Goal: Task Accomplishment & Management: Complete application form

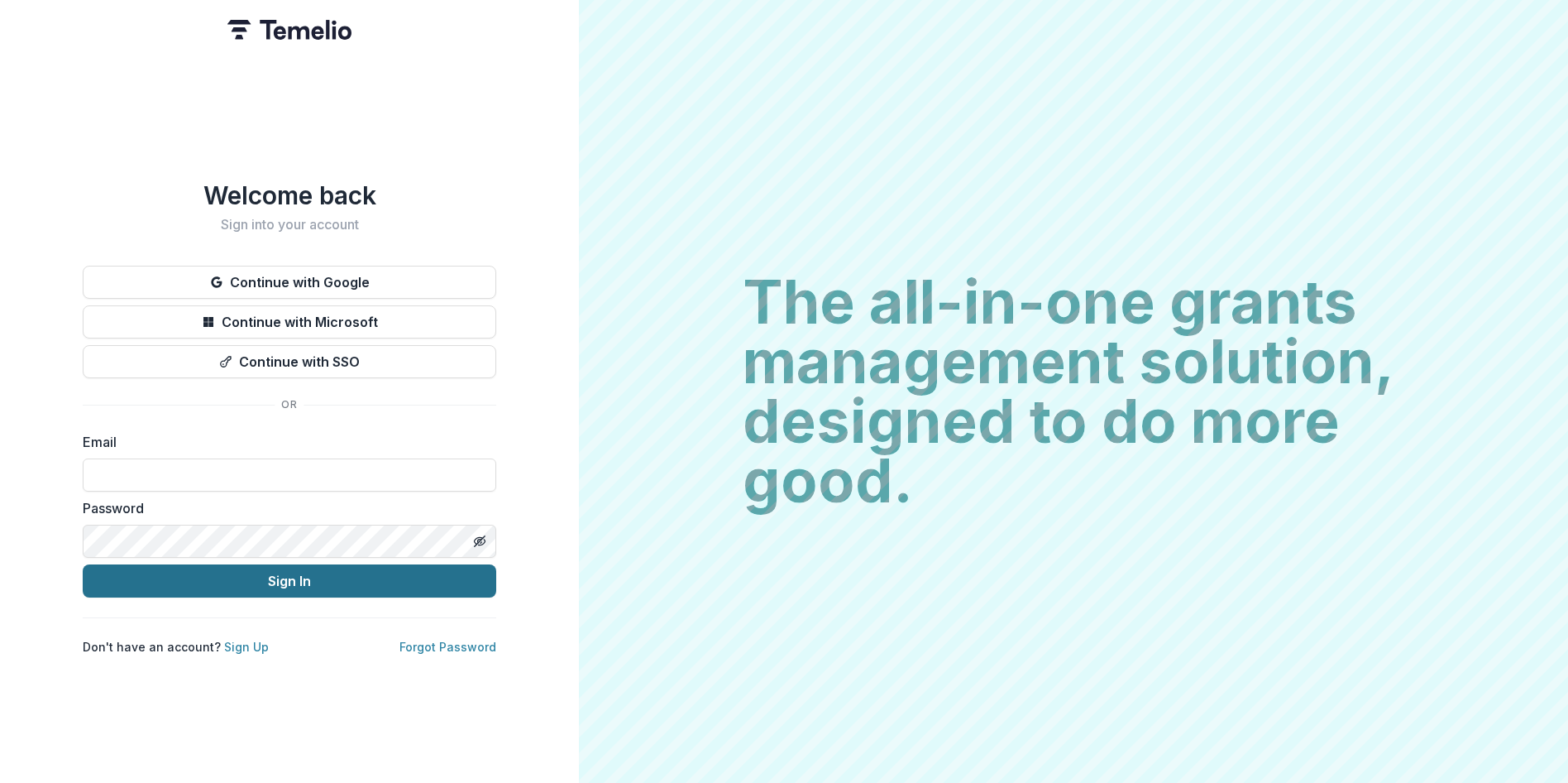
type input "**********"
click at [319, 575] on button "Sign In" at bounding box center [289, 581] width 414 height 33
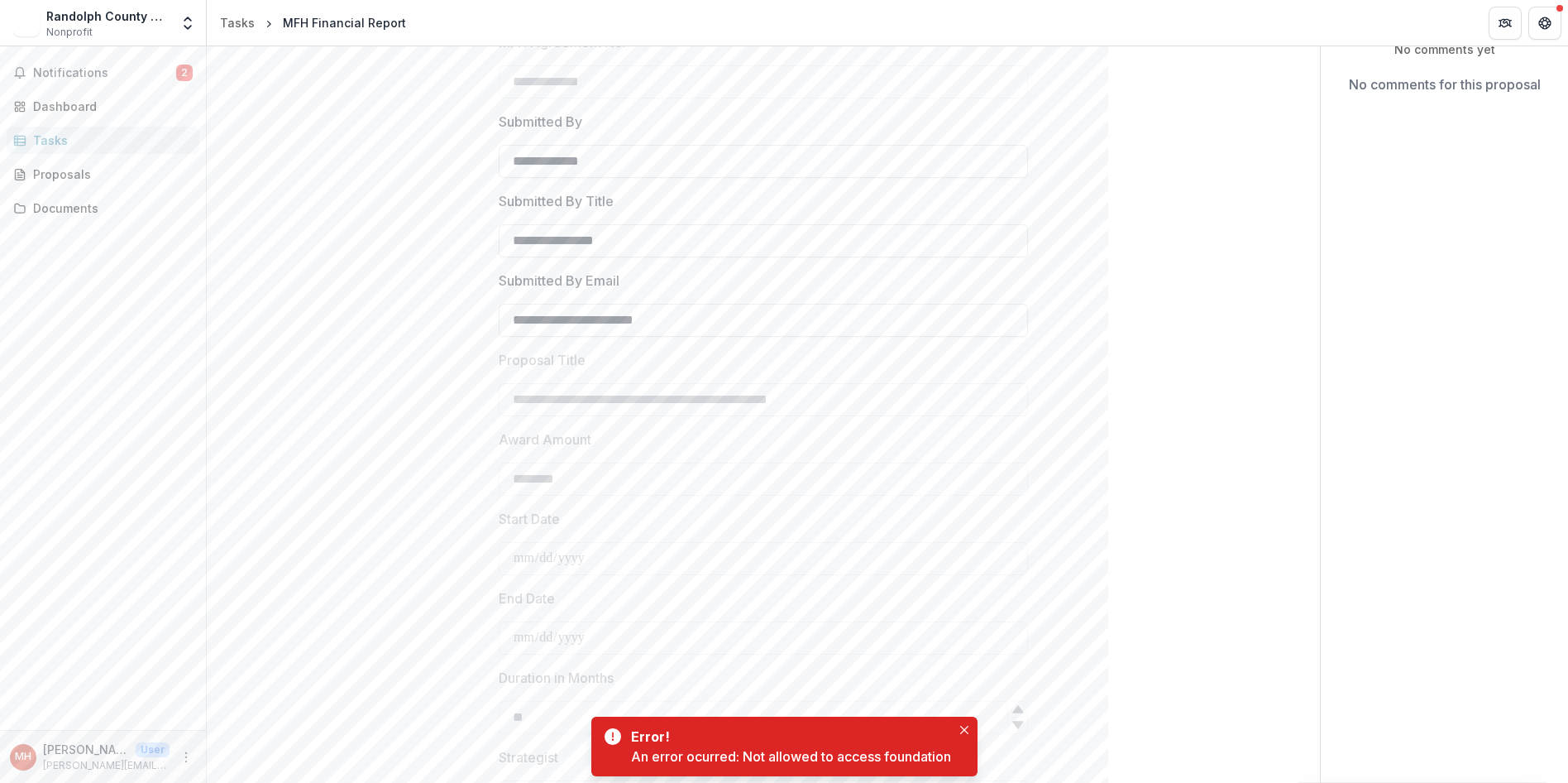
scroll to position [248, 0]
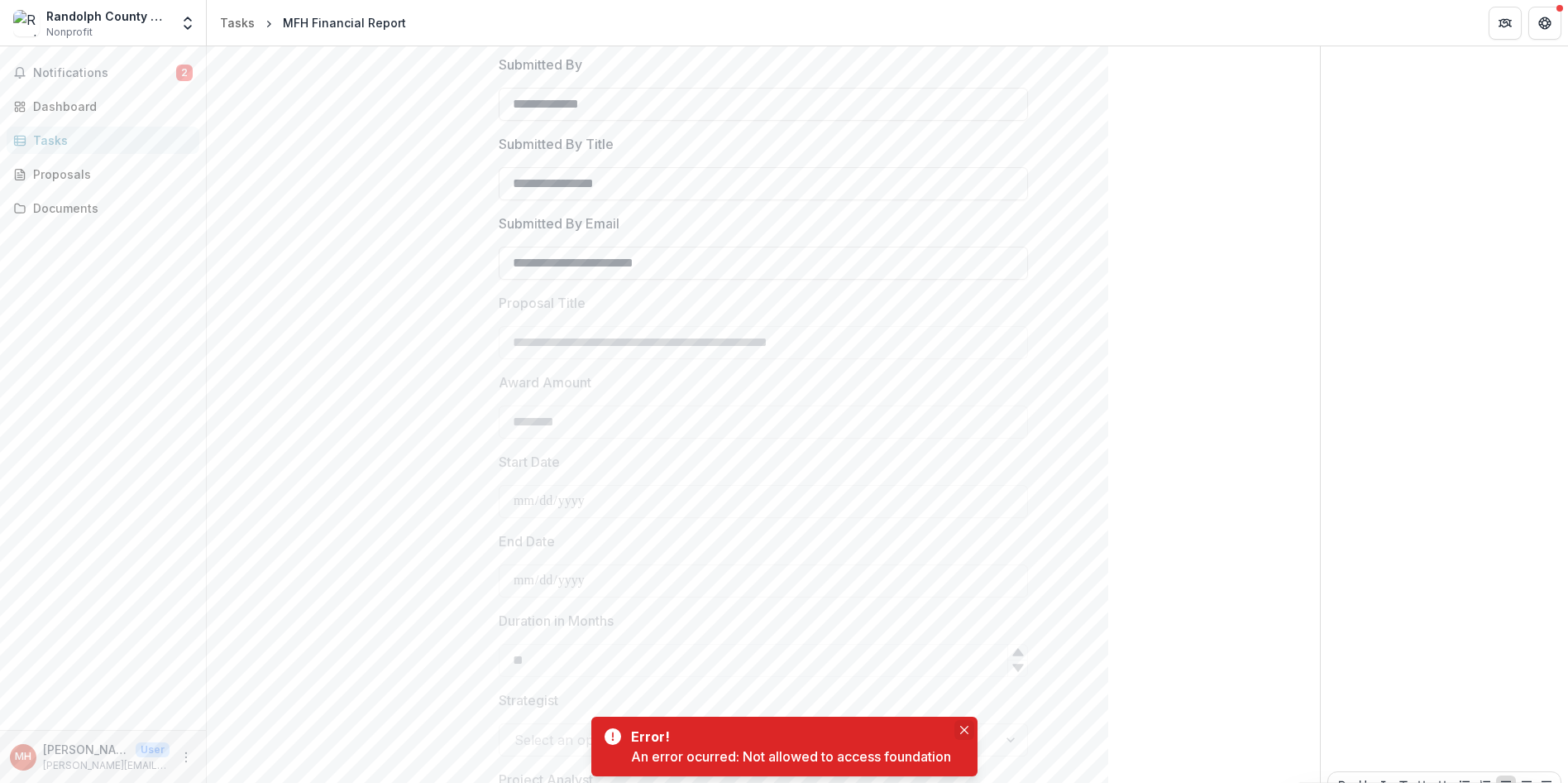
click at [957, 728] on button "Close" at bounding box center [964, 730] width 20 height 20
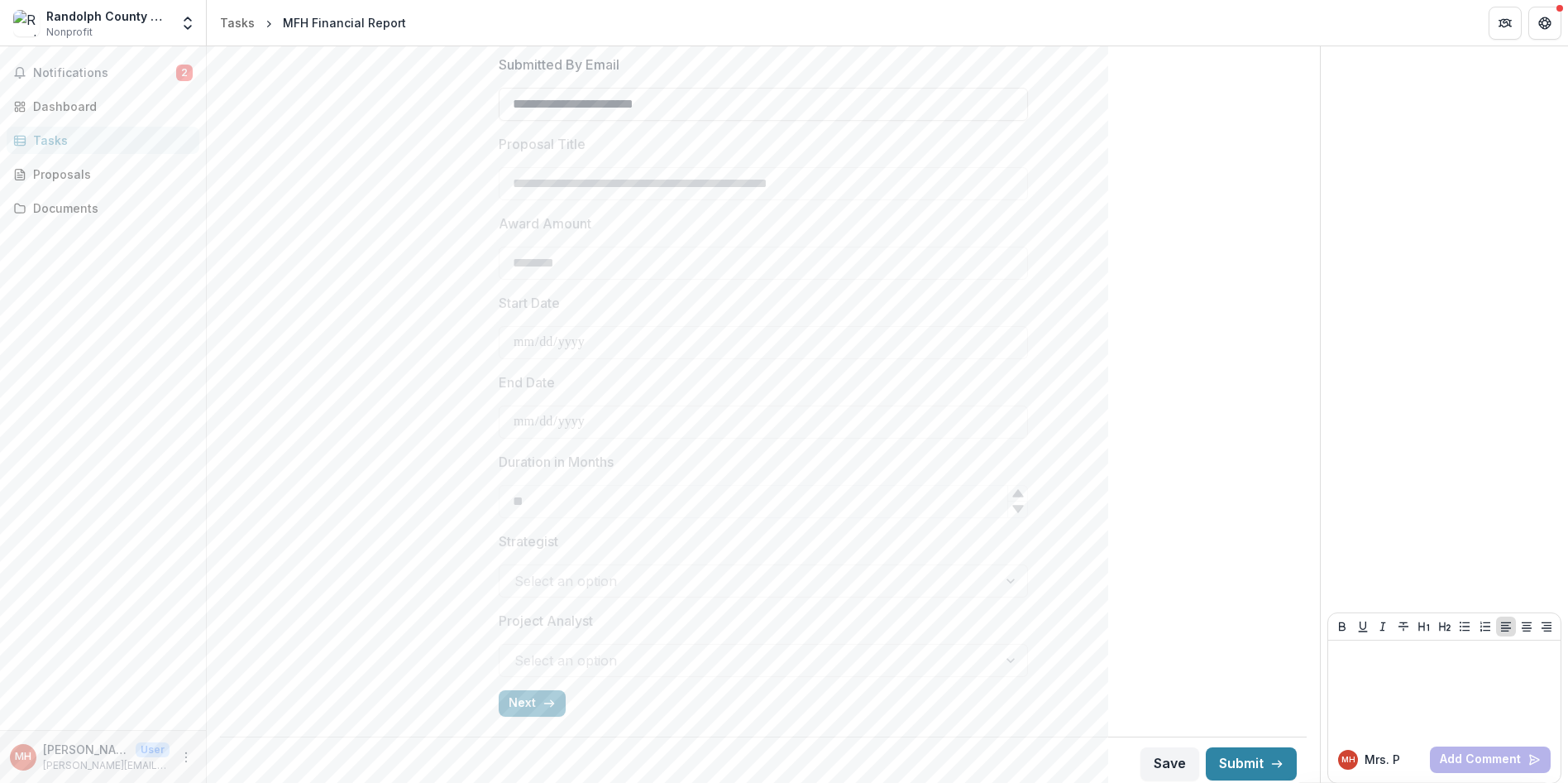
scroll to position [414, 0]
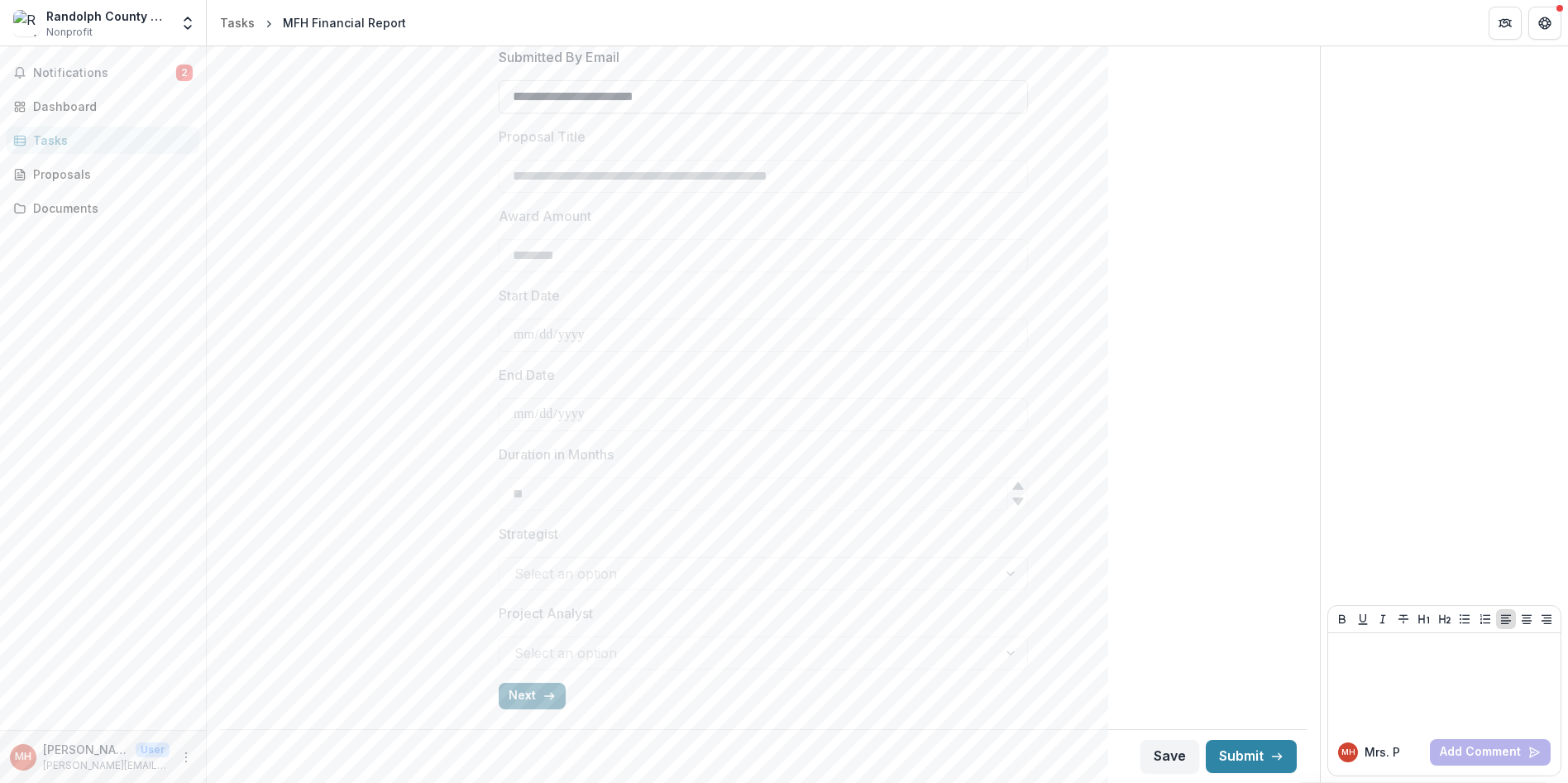
click at [518, 696] on button "Next" at bounding box center [532, 695] width 67 height 27
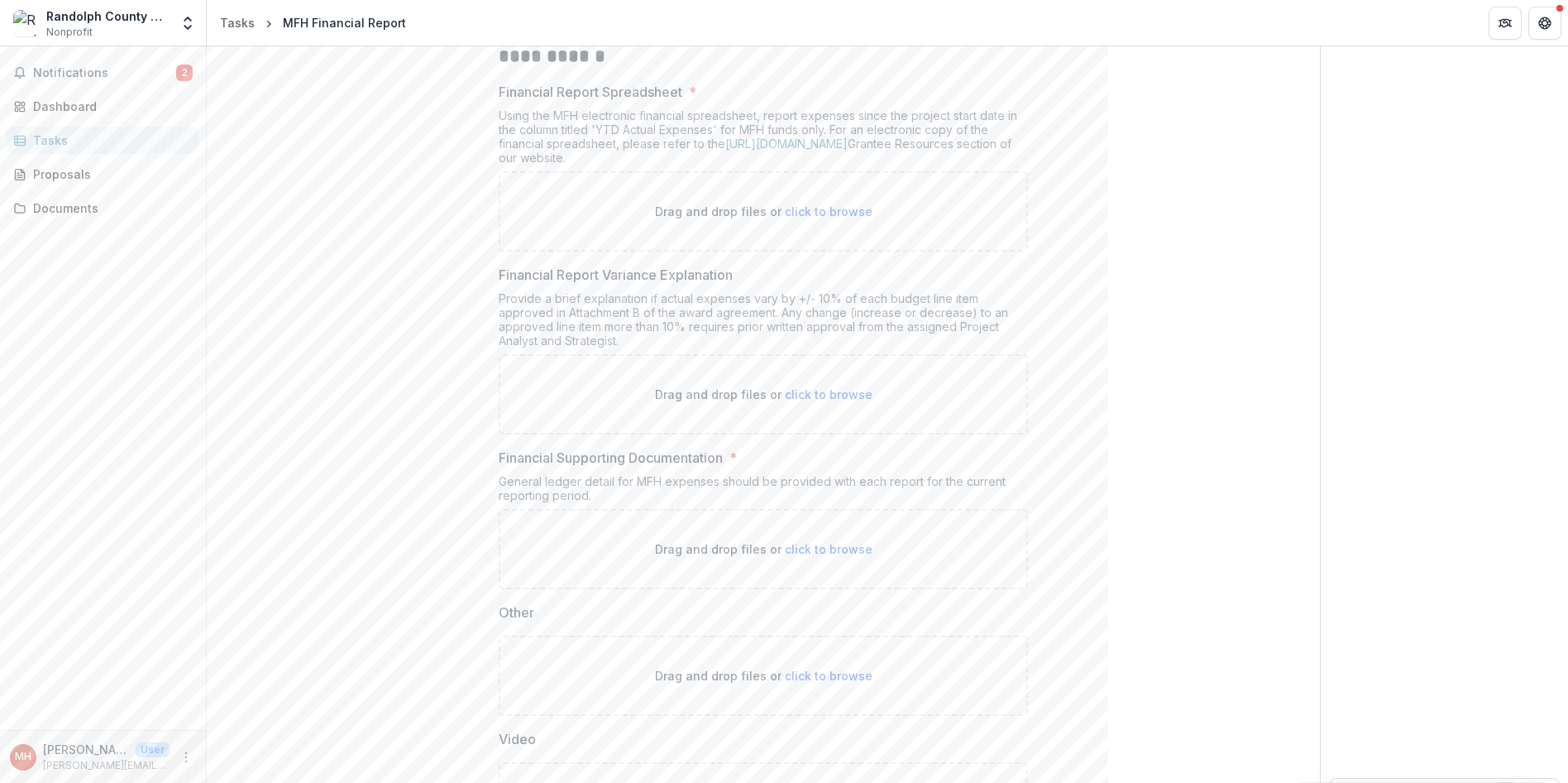
scroll to position [195, 0]
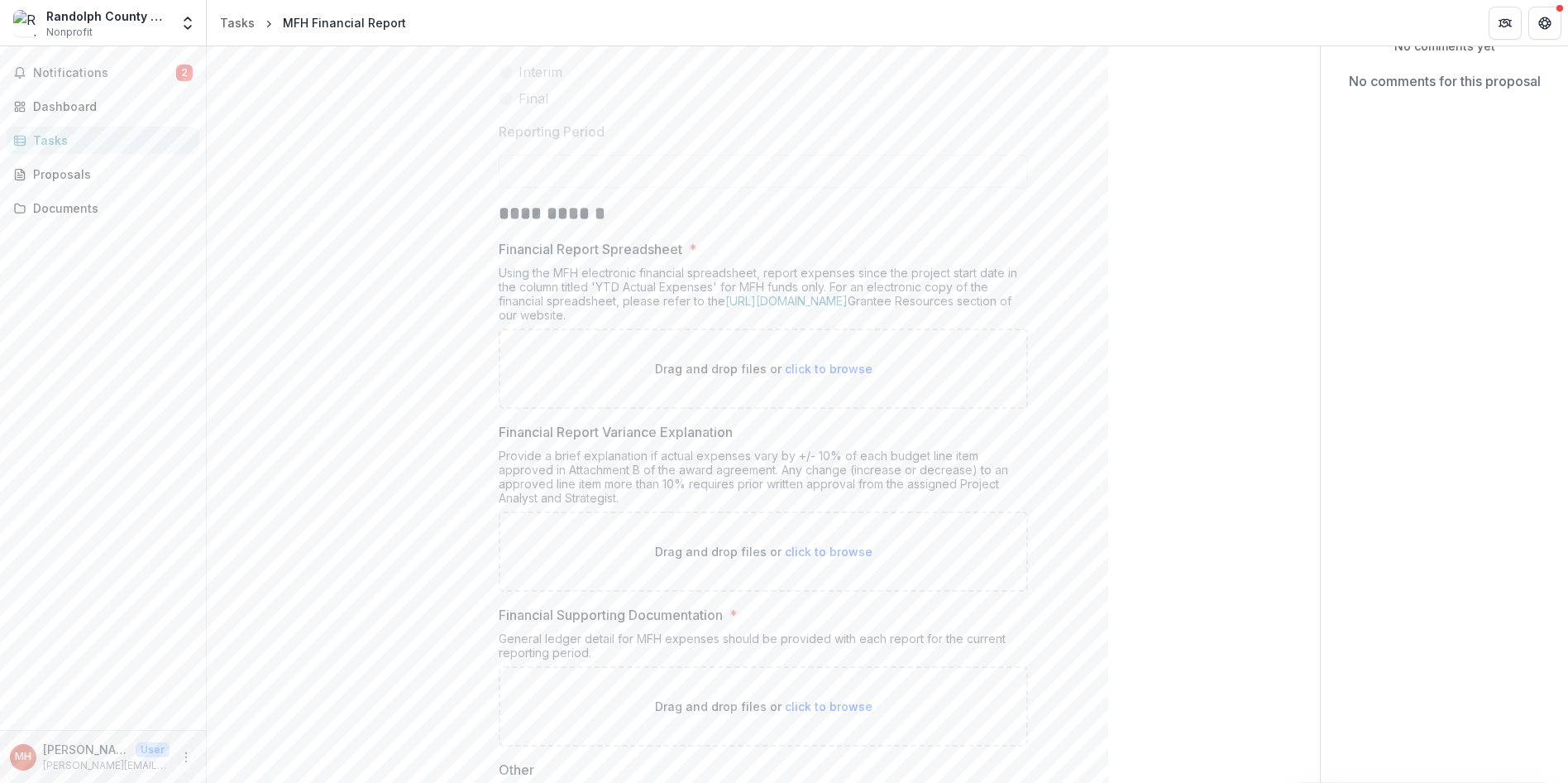
click at [817, 366] on span "click to browse" at bounding box center [828, 368] width 88 height 14
click at [811, 303] on link "[URL][DOMAIN_NAME]" at bounding box center [786, 300] width 123 height 14
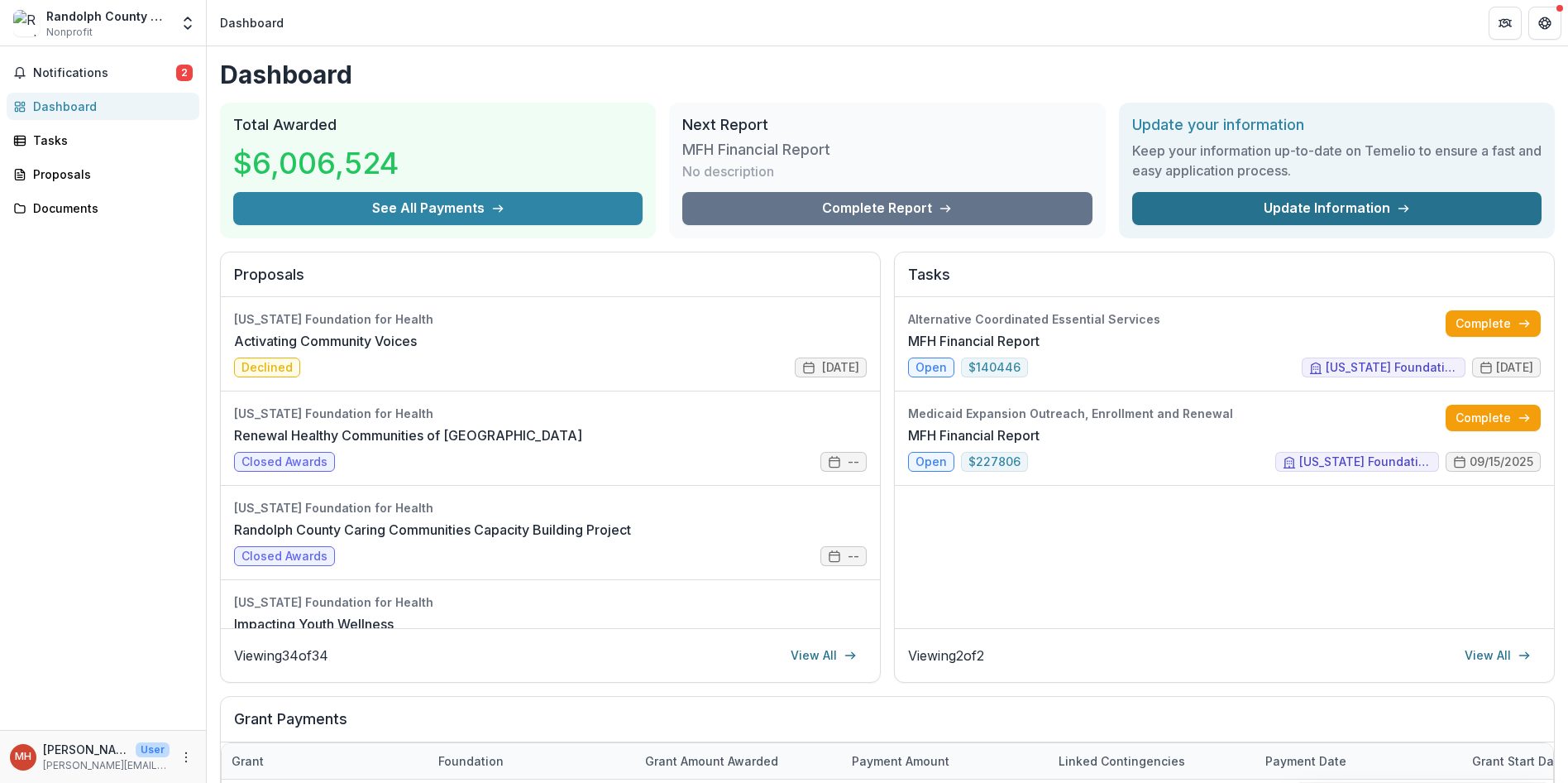
click at [1326, 208] on link "Update Information" at bounding box center [1337, 208] width 409 height 33
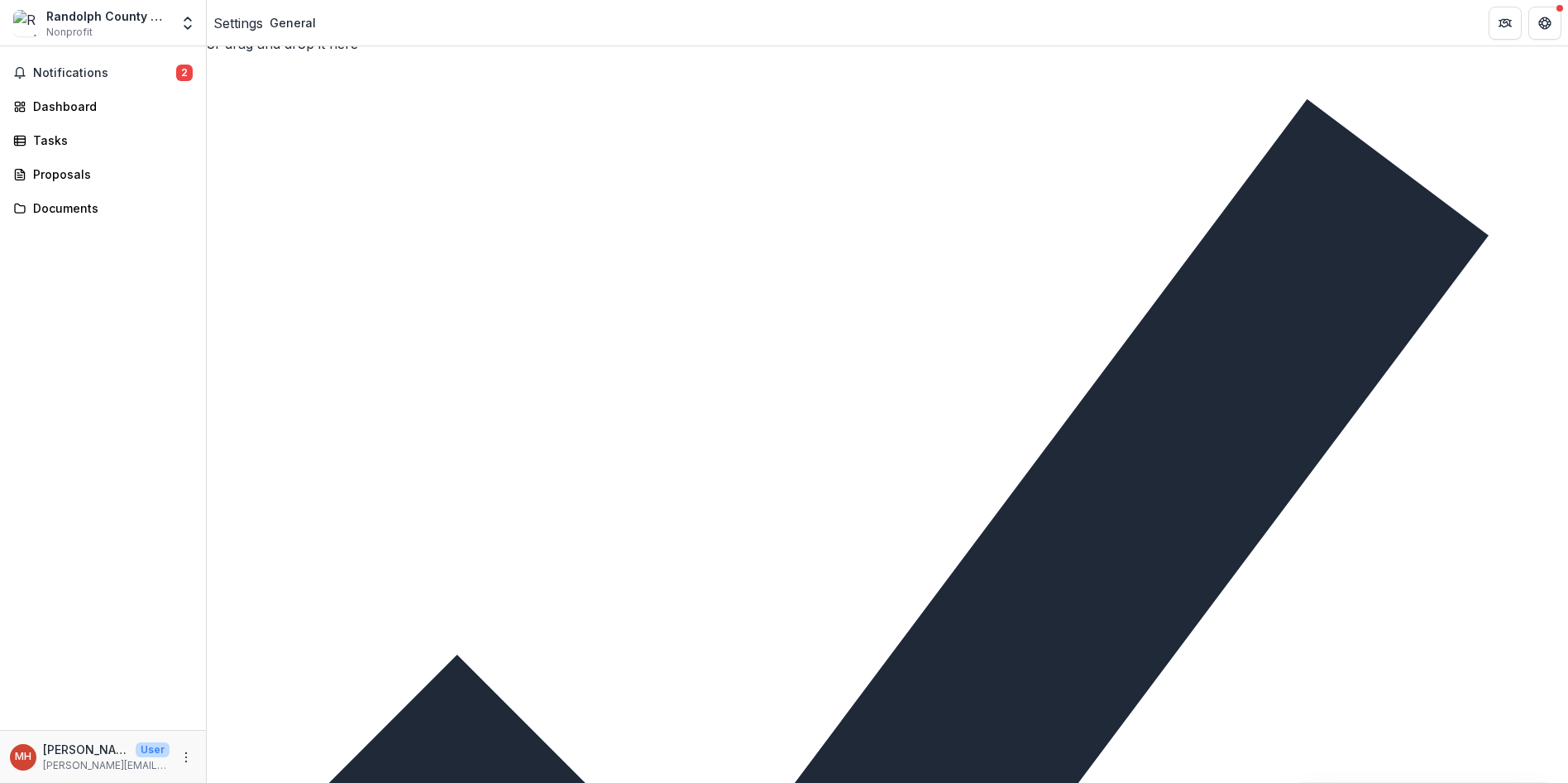
scroll to position [993, 0]
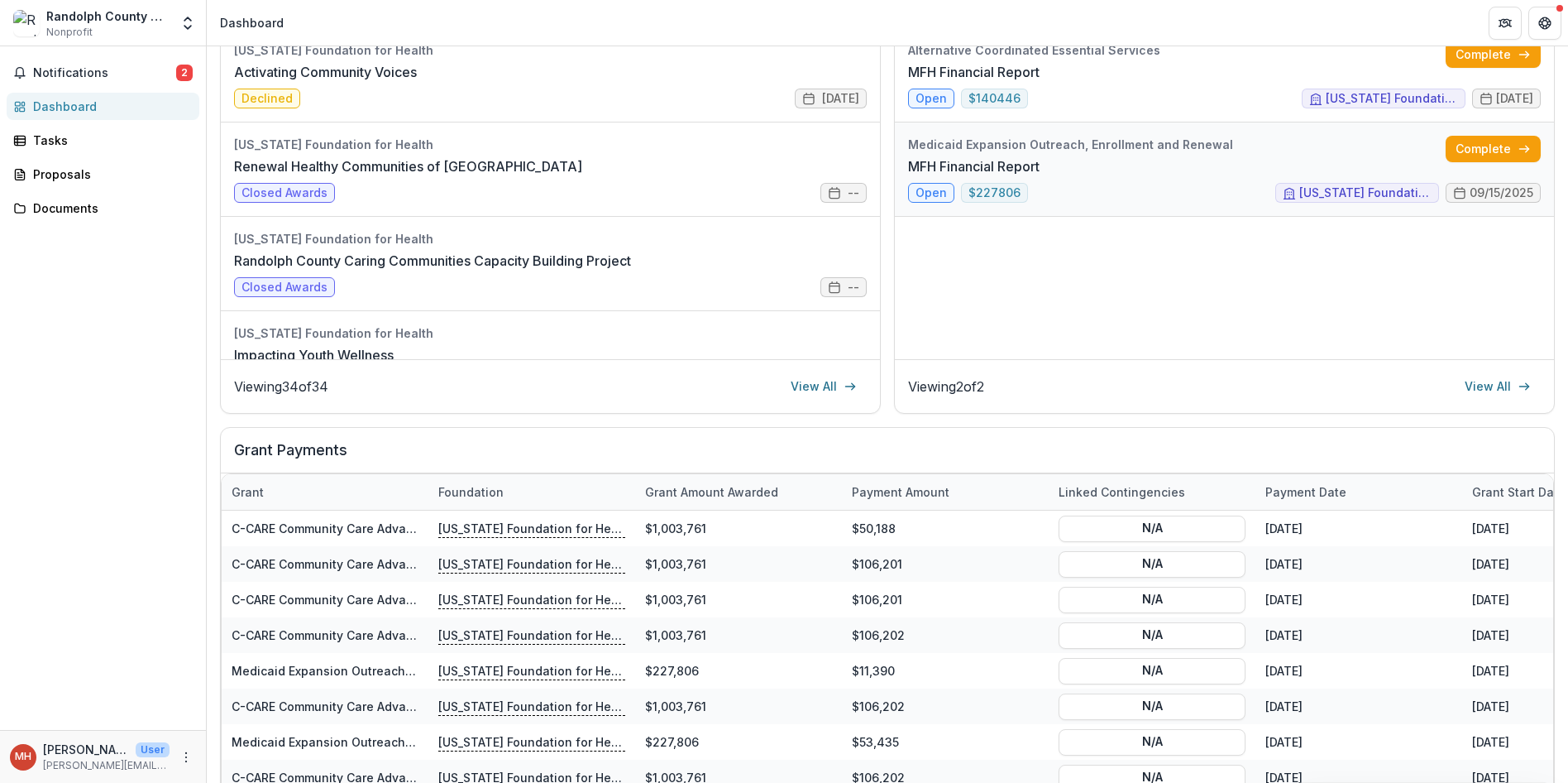
scroll to position [186, 0]
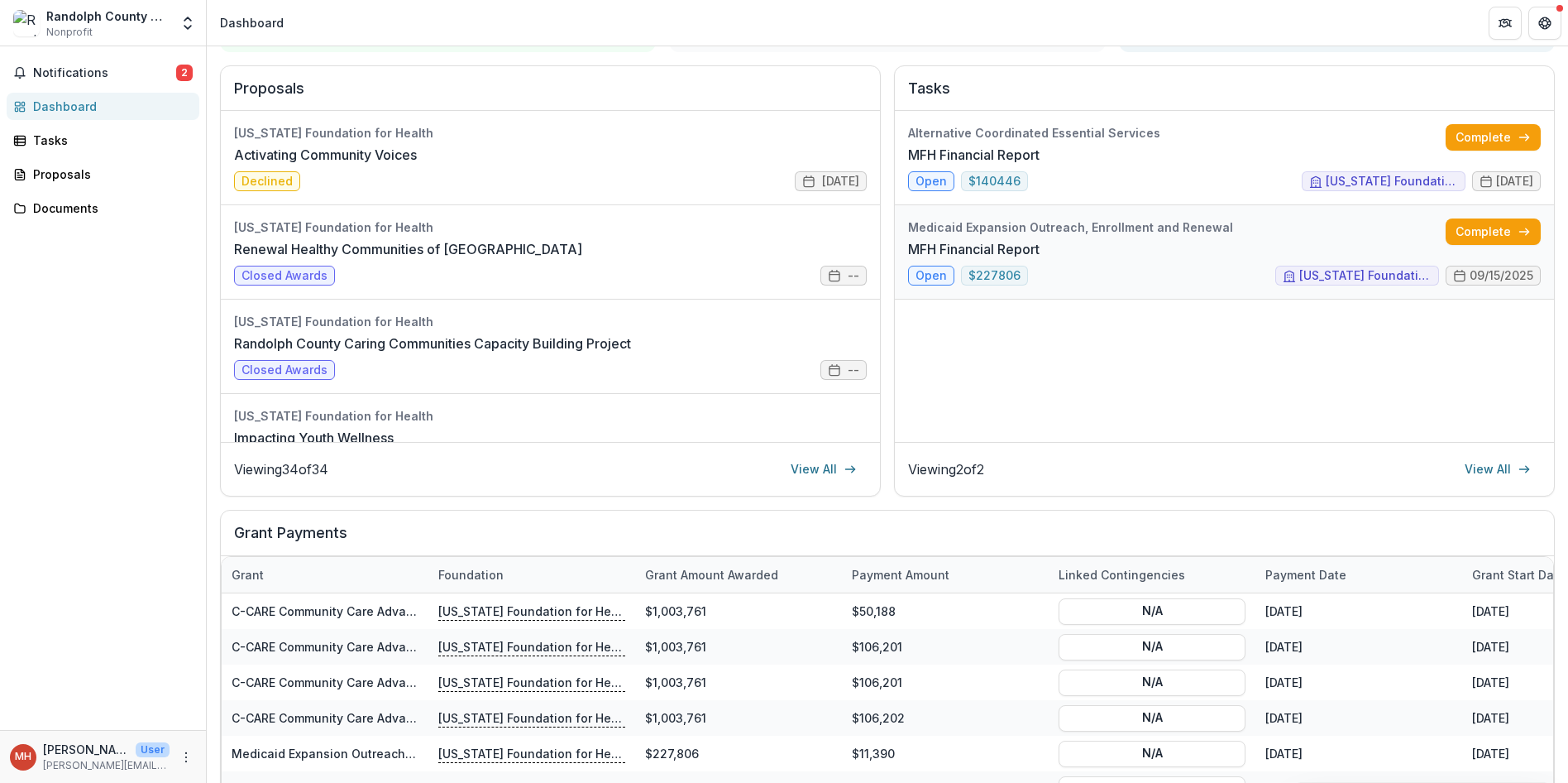
click at [1040, 259] on link "MFH Financial Report" at bounding box center [973, 249] width 132 height 20
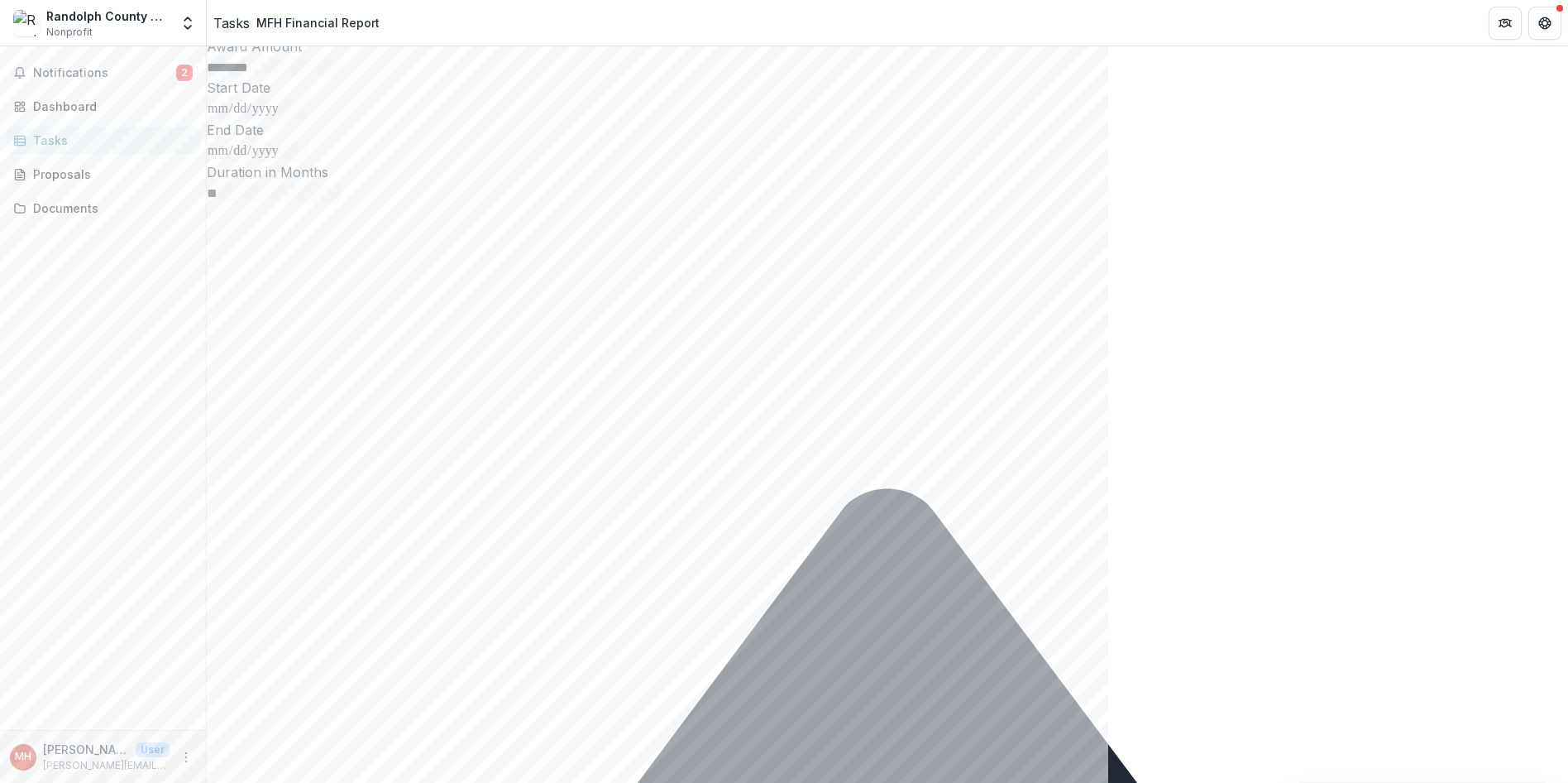
scroll to position [414, 0]
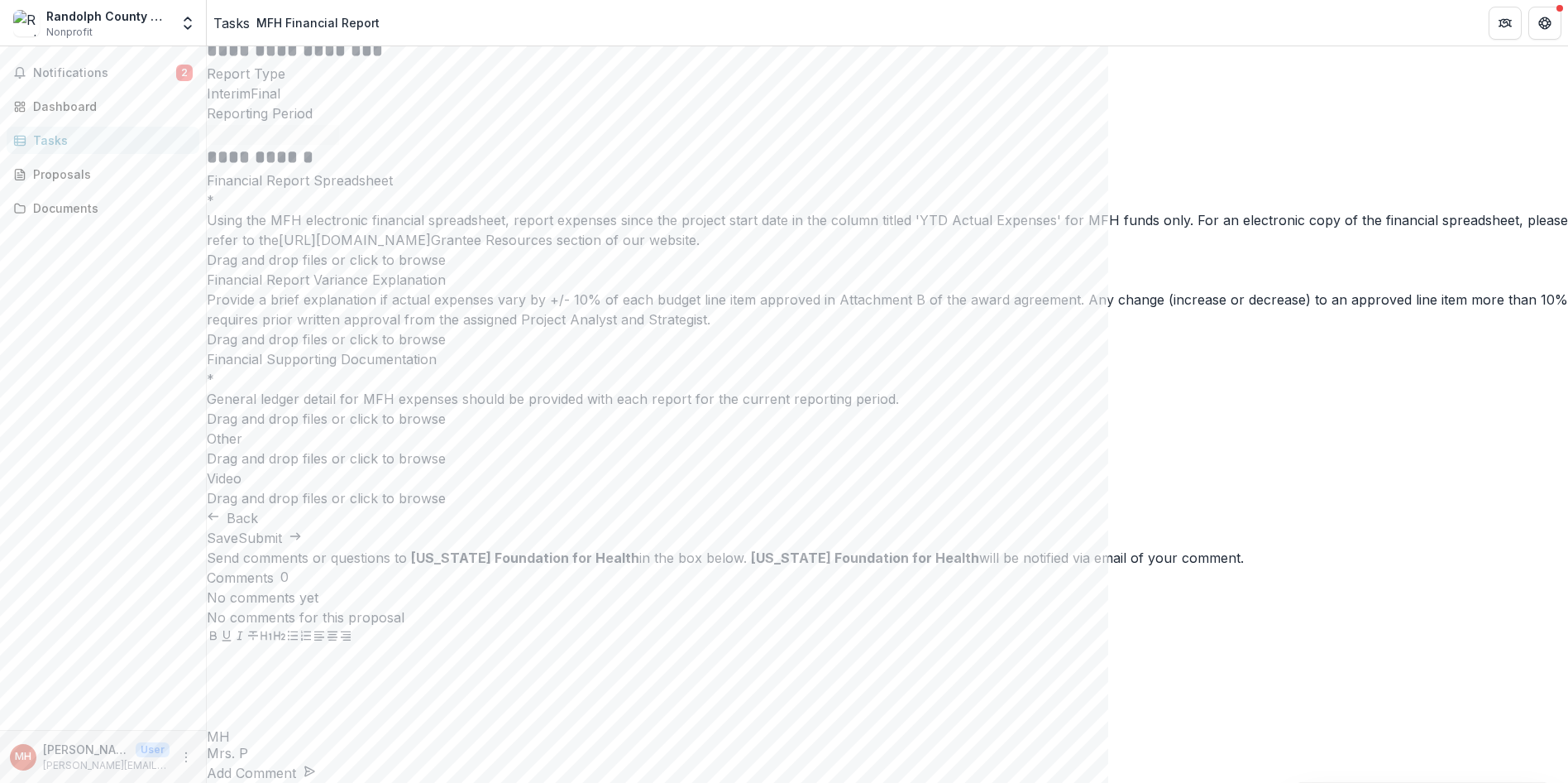
scroll to position [0, 0]
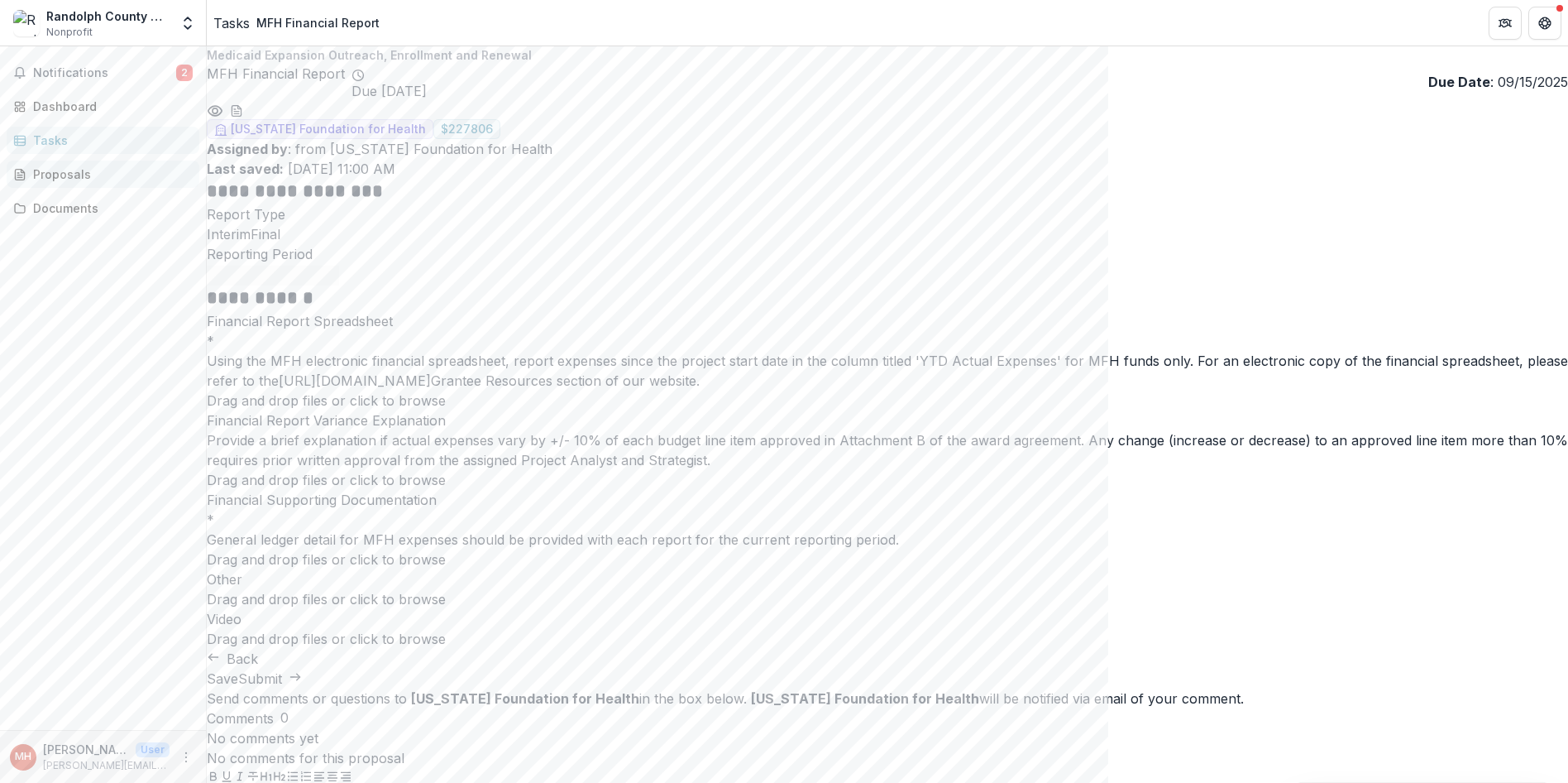
click at [55, 173] on div "Proposals" at bounding box center [110, 173] width 153 height 18
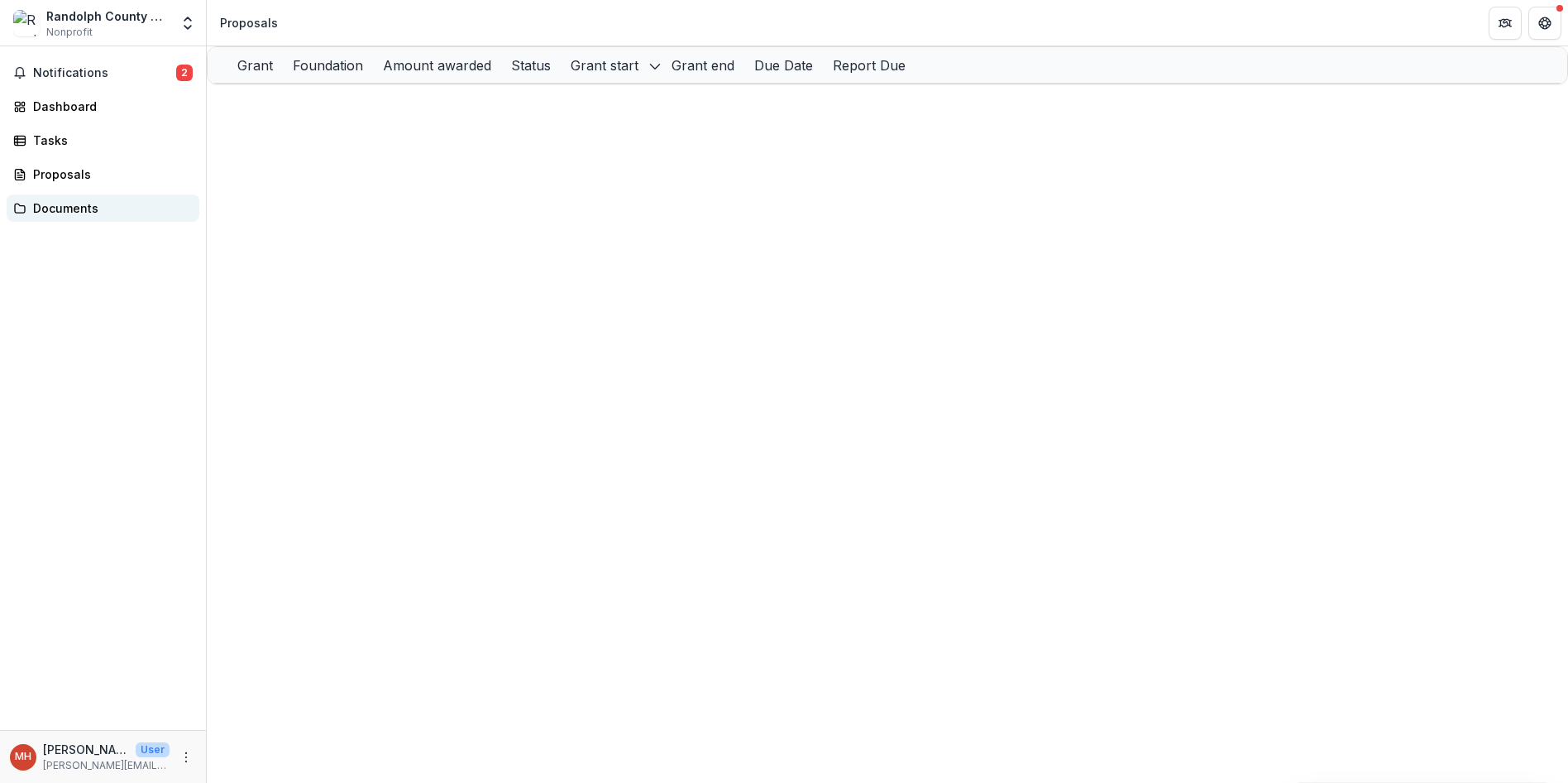
click at [37, 208] on div "Documents" at bounding box center [110, 208] width 153 height 18
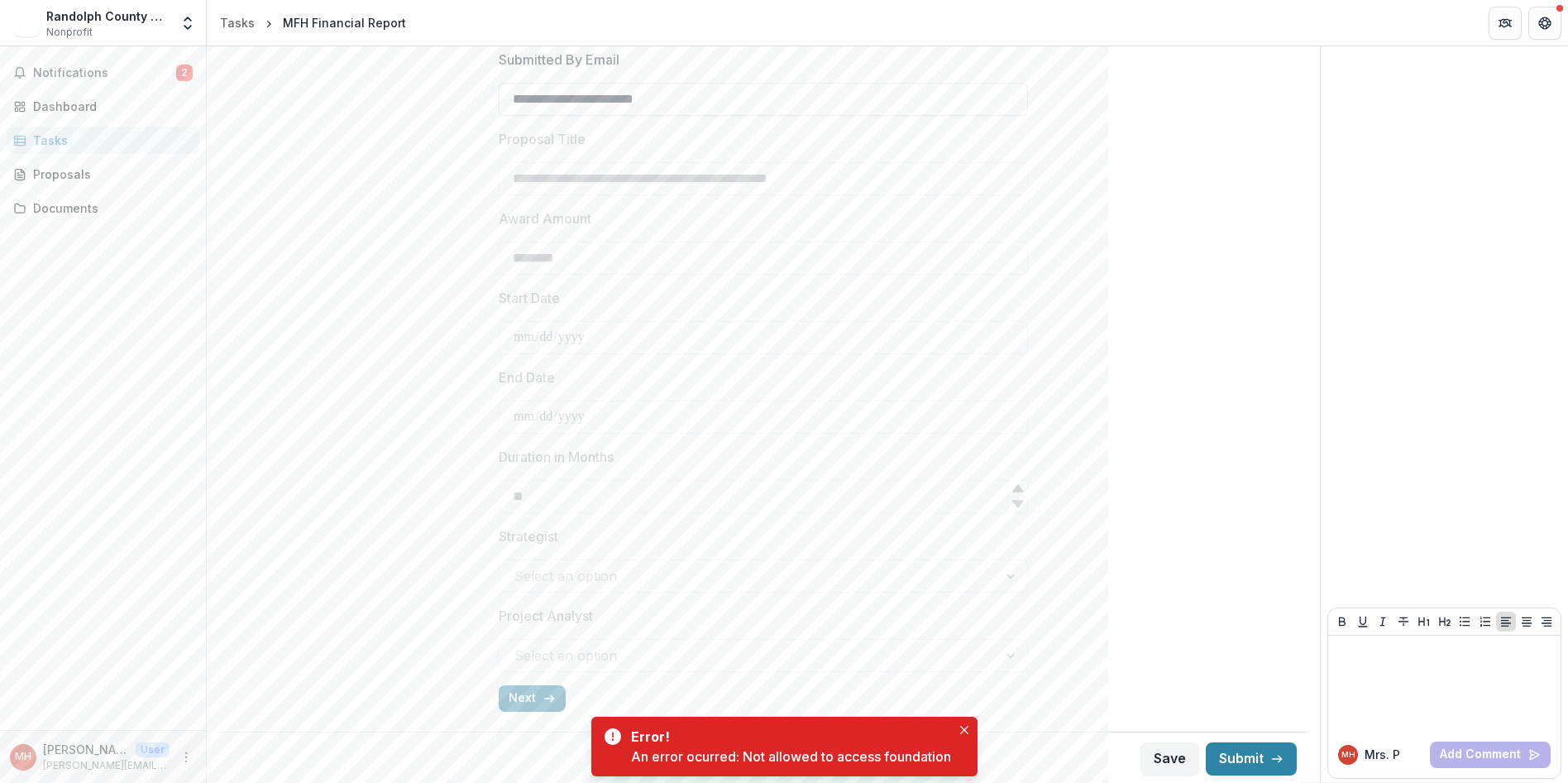
scroll to position [414, 0]
click at [79, 68] on span "Notifications" at bounding box center [104, 73] width 143 height 14
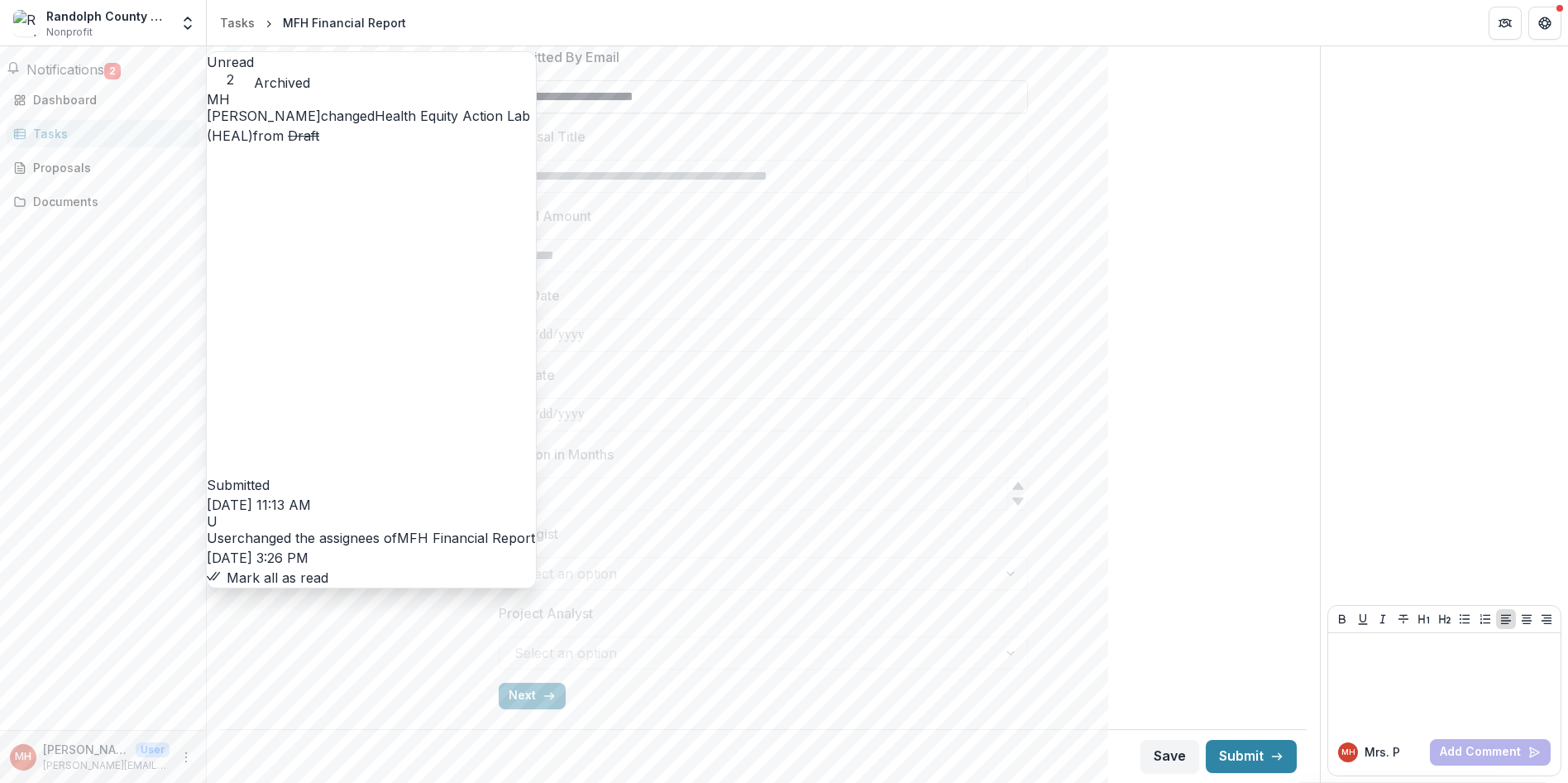
click at [397, 529] on link "MFH Financial Report" at bounding box center [466, 538] width 138 height 17
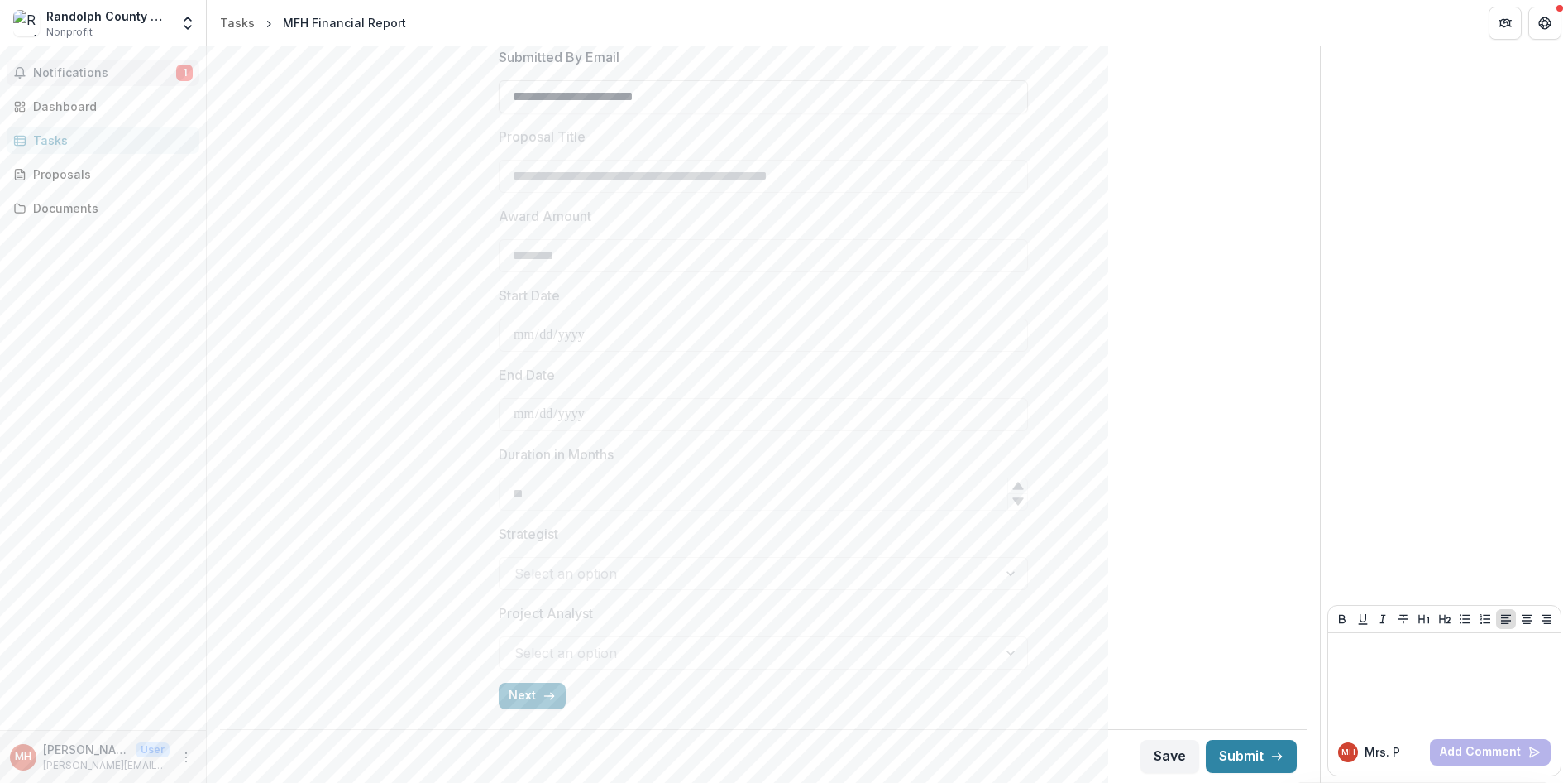
click at [67, 70] on span "Notifications" at bounding box center [104, 73] width 143 height 14
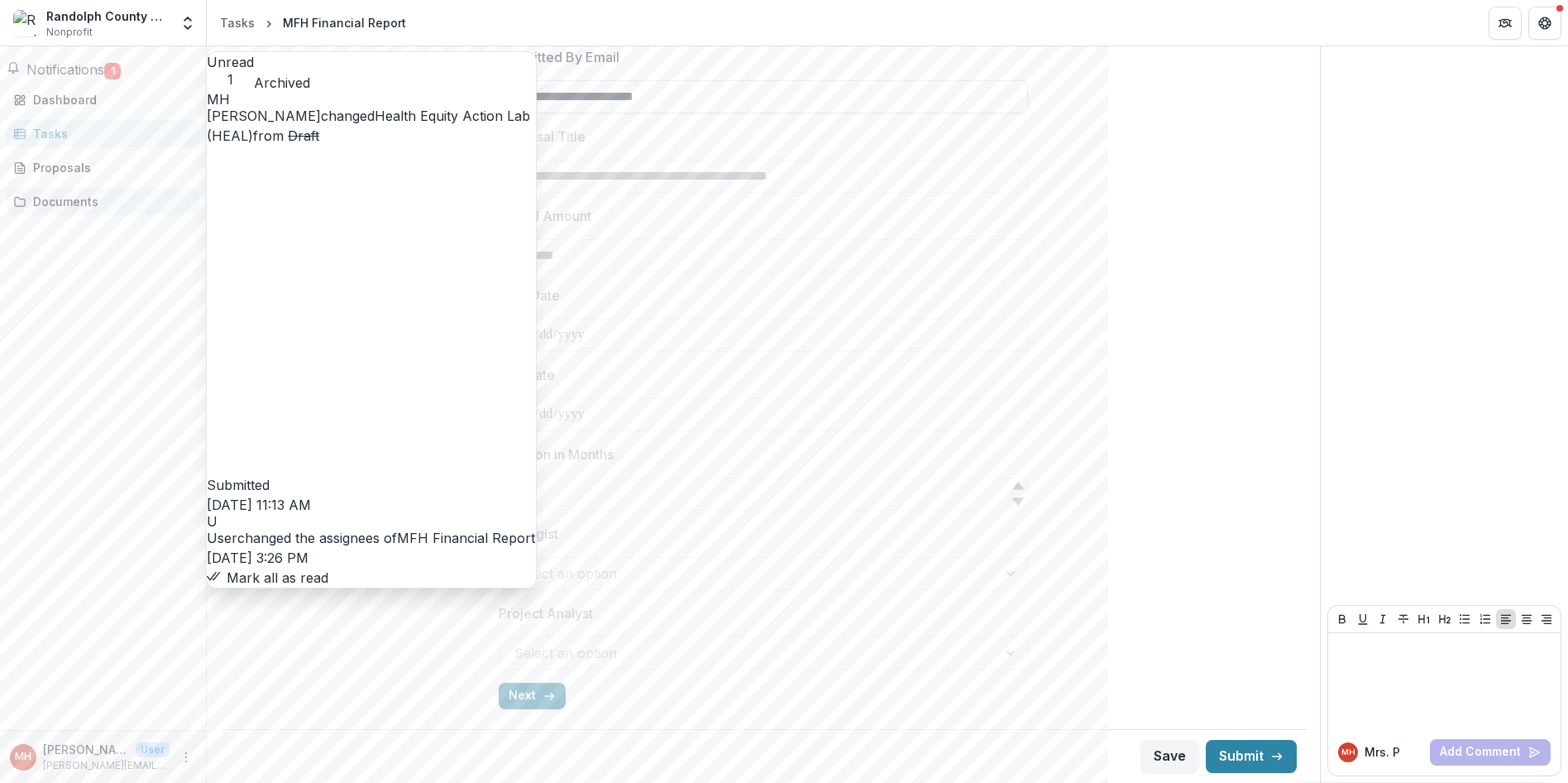
click at [63, 207] on div "Documents" at bounding box center [110, 201] width 153 height 18
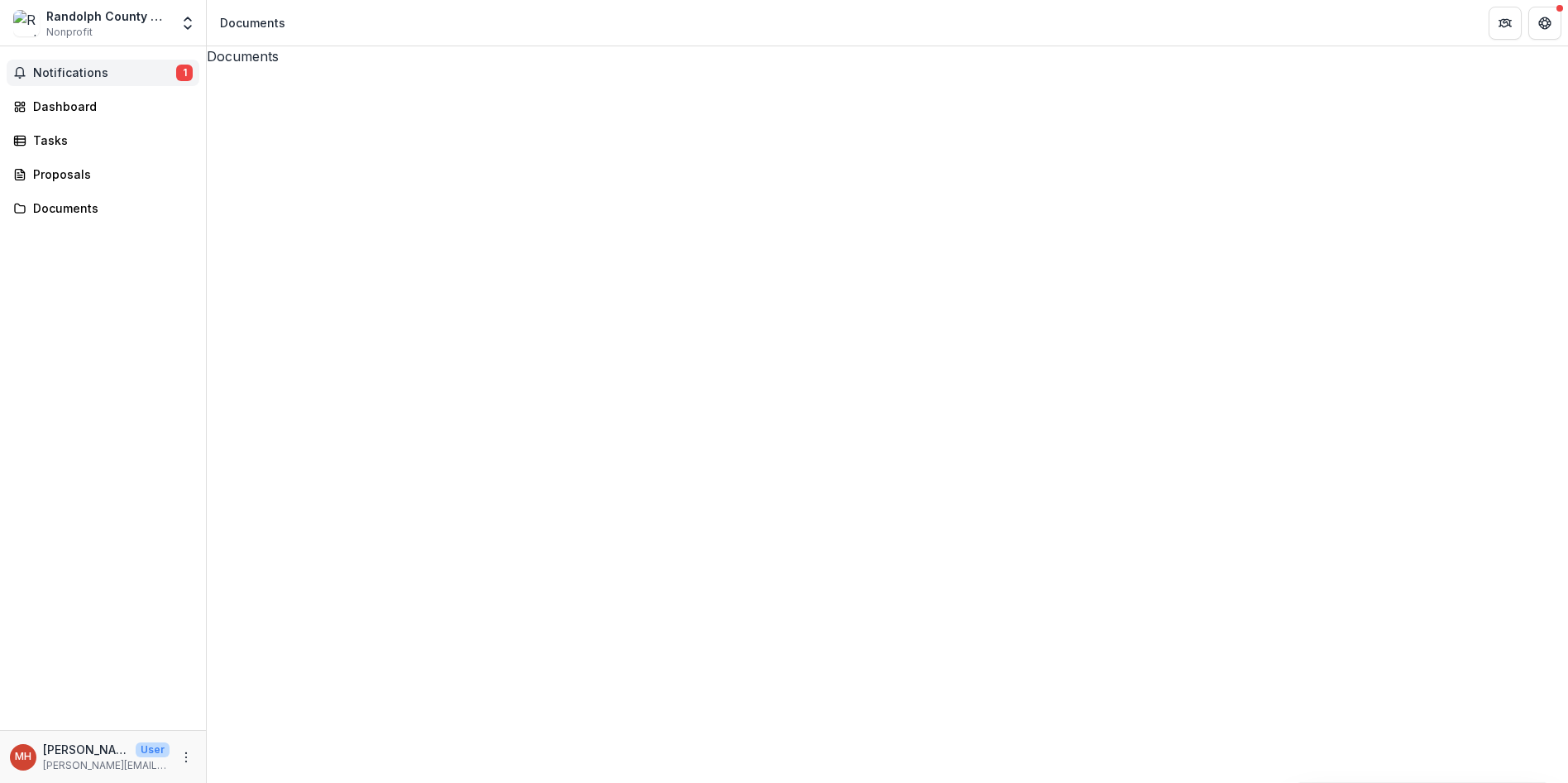
click at [92, 65] on button "Notifications 1" at bounding box center [102, 73] width 193 height 27
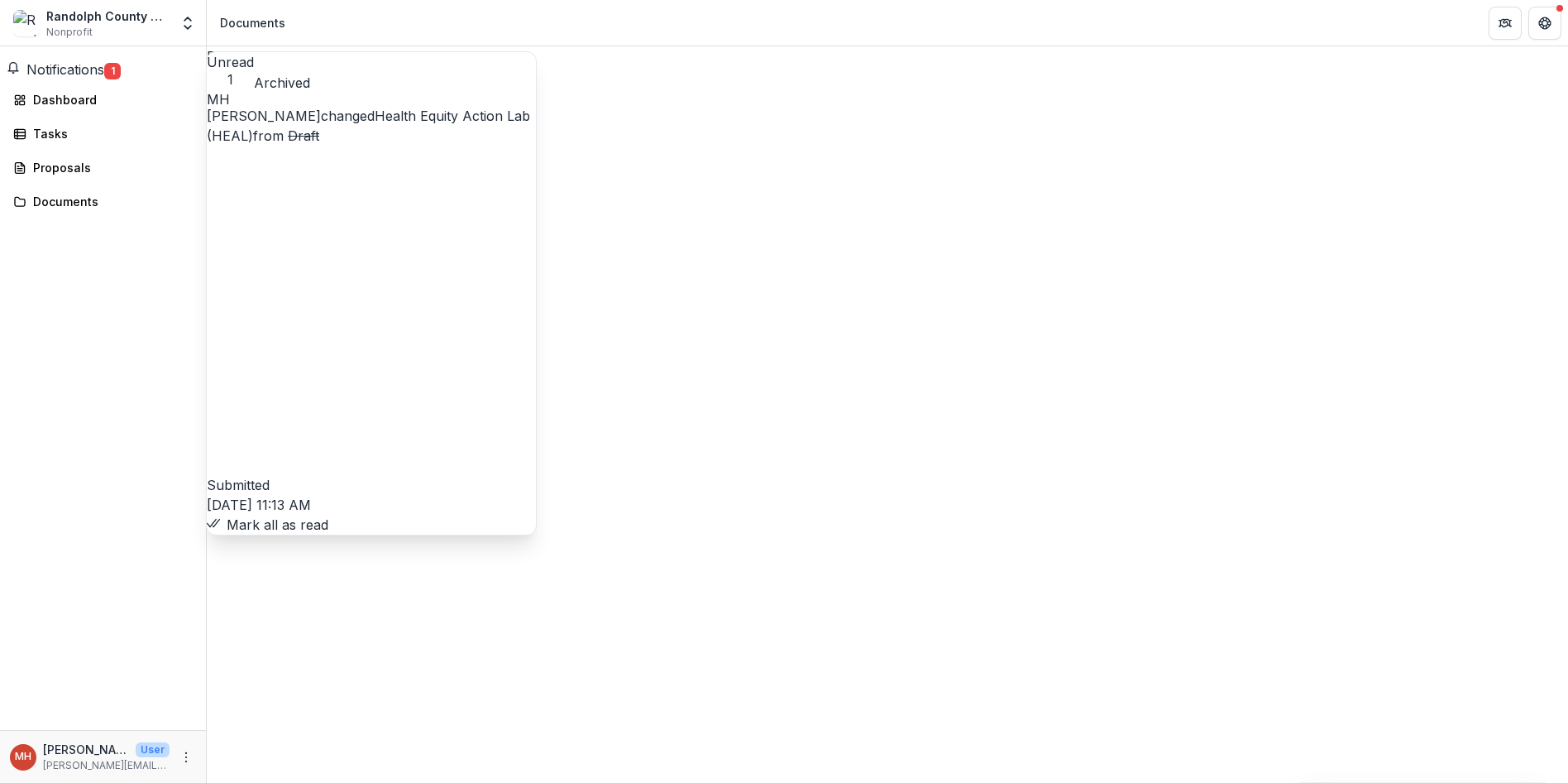
click at [360, 139] on link "Health Equity Action Lab (HEAL)" at bounding box center [368, 125] width 324 height 36
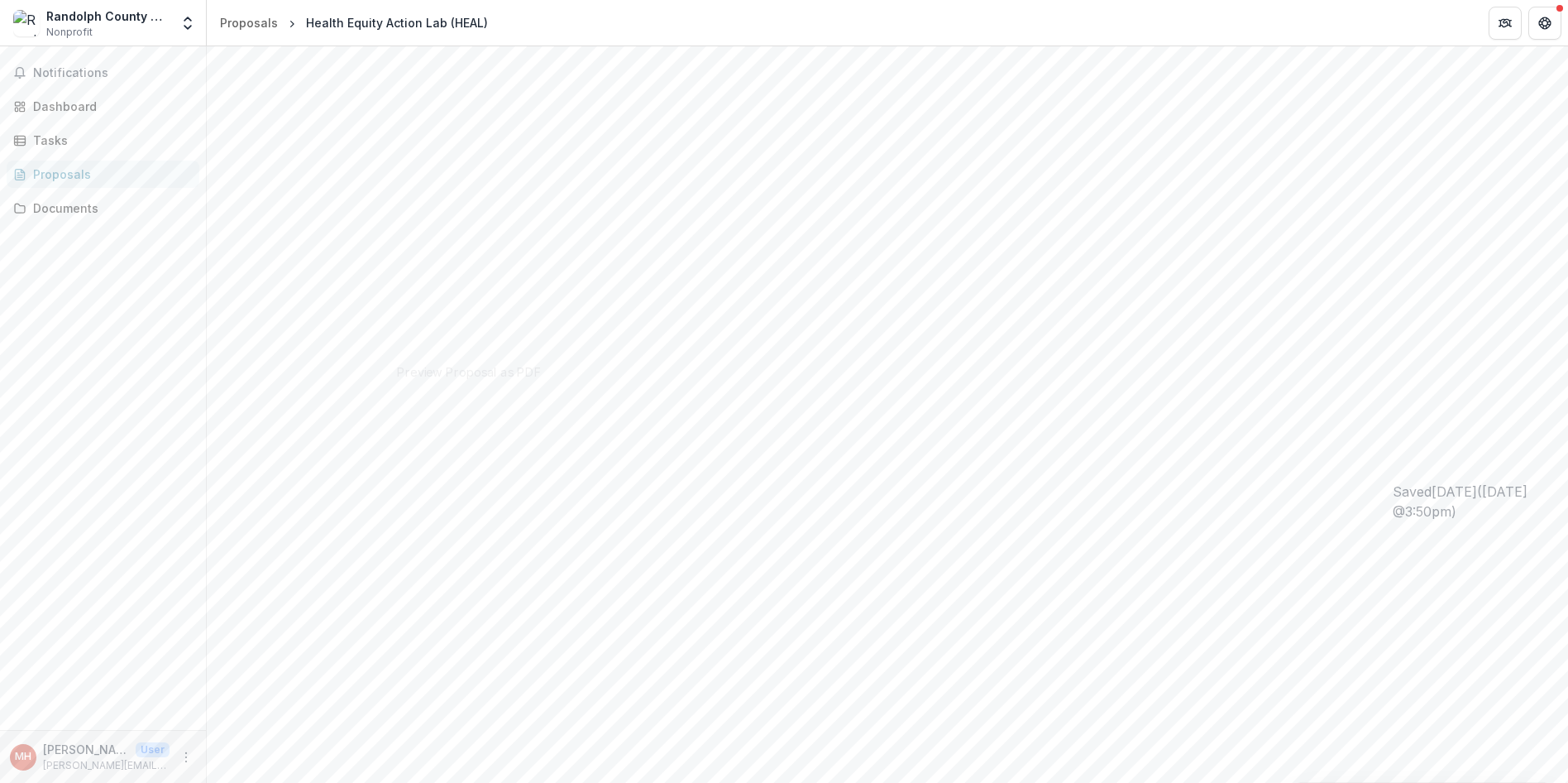
scroll to position [165, 0]
click at [47, 102] on div "Dashboard" at bounding box center [110, 106] width 153 height 18
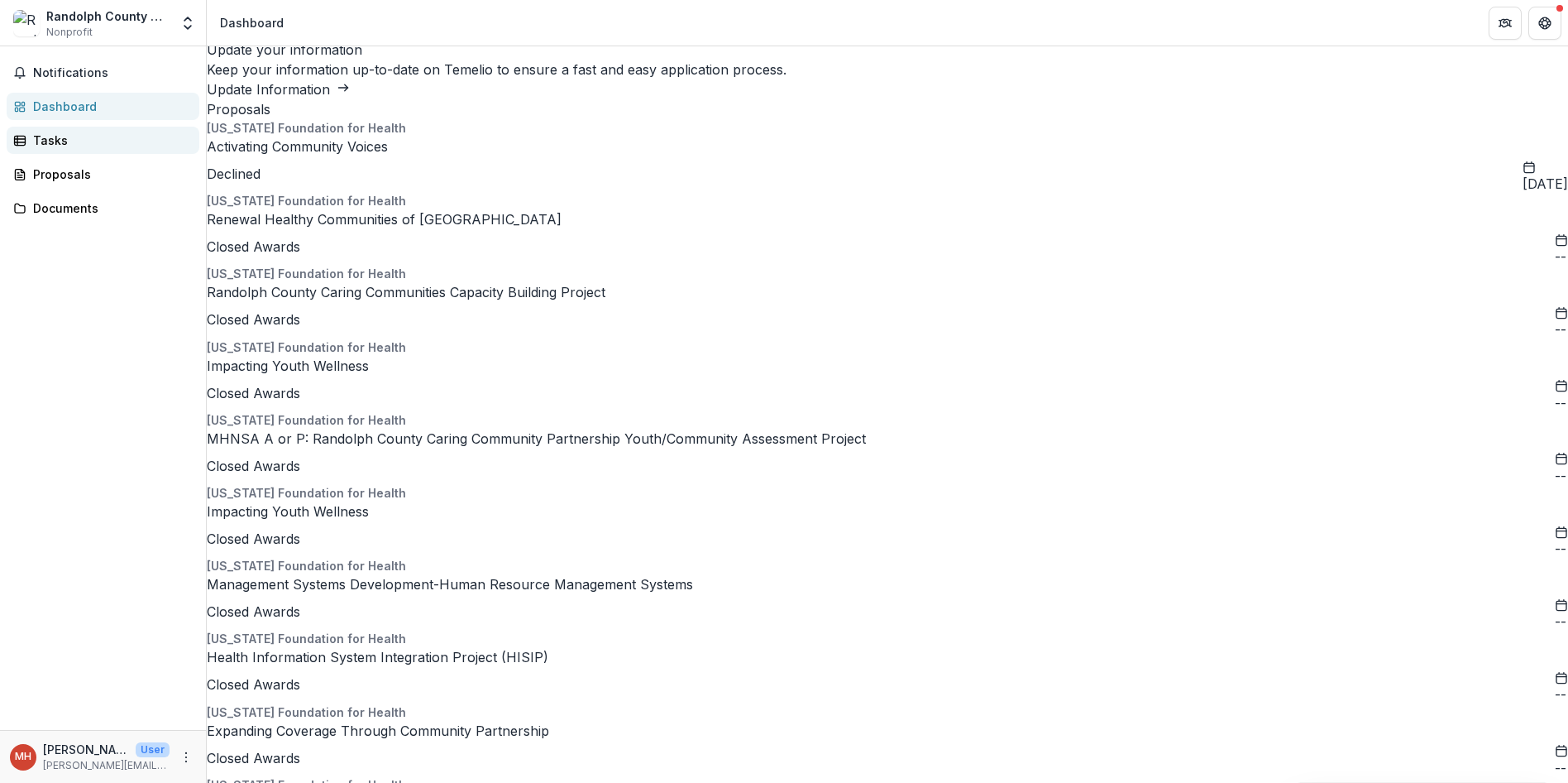
click at [53, 145] on div "Tasks" at bounding box center [110, 140] width 153 height 18
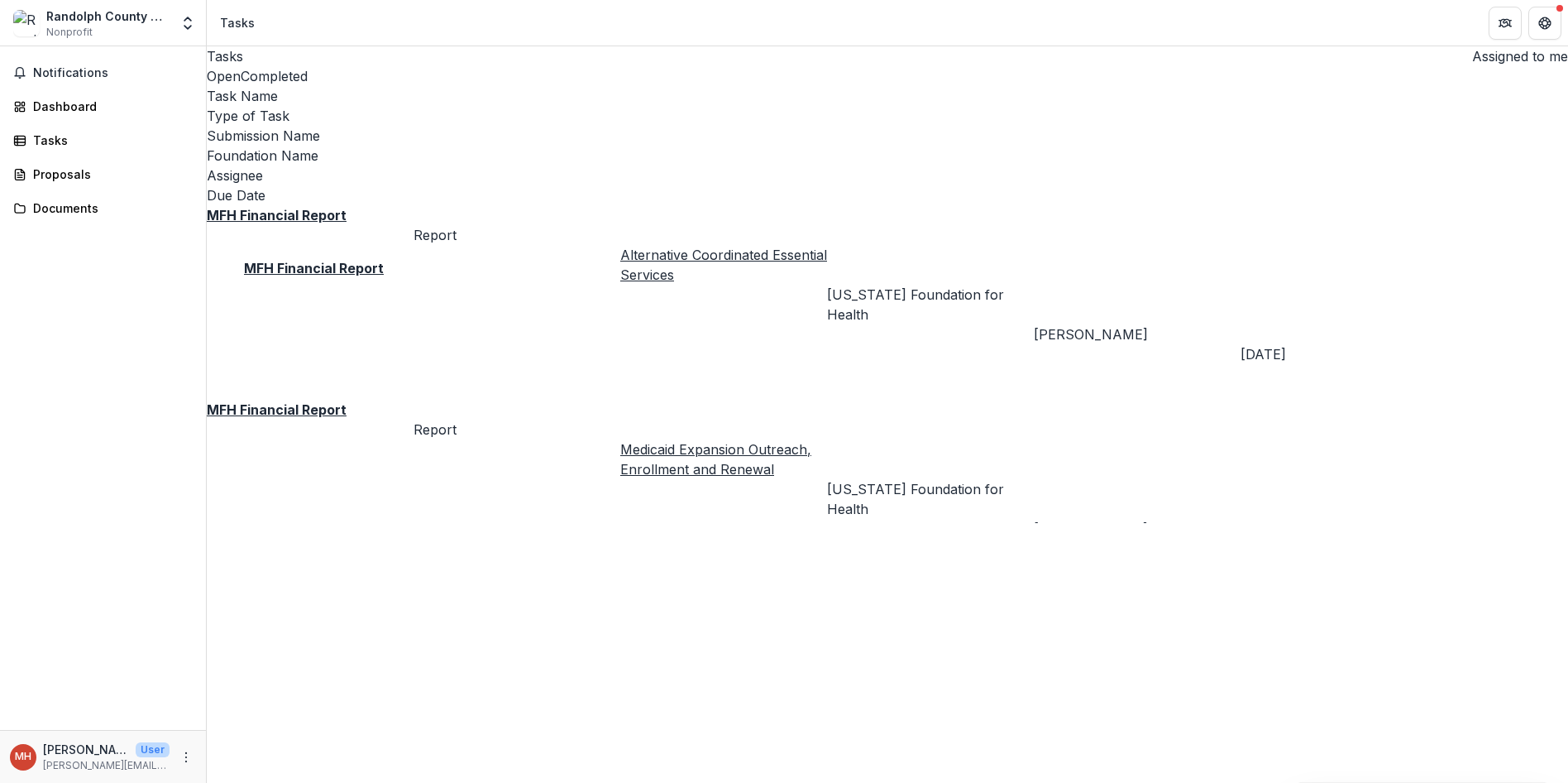
click at [280, 401] on u "MFH Financial Report" at bounding box center [277, 409] width 140 height 17
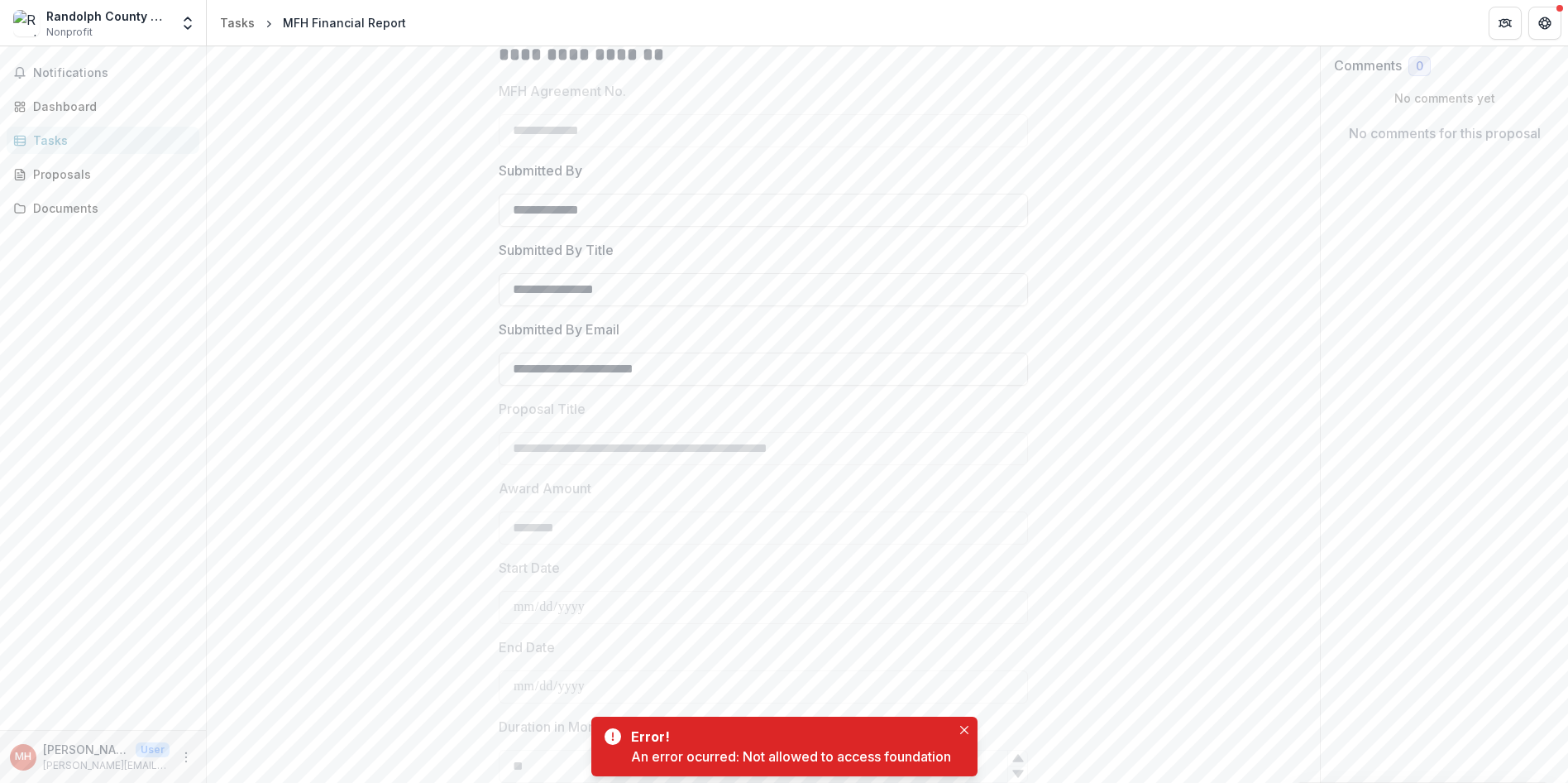
scroll to position [165, 0]
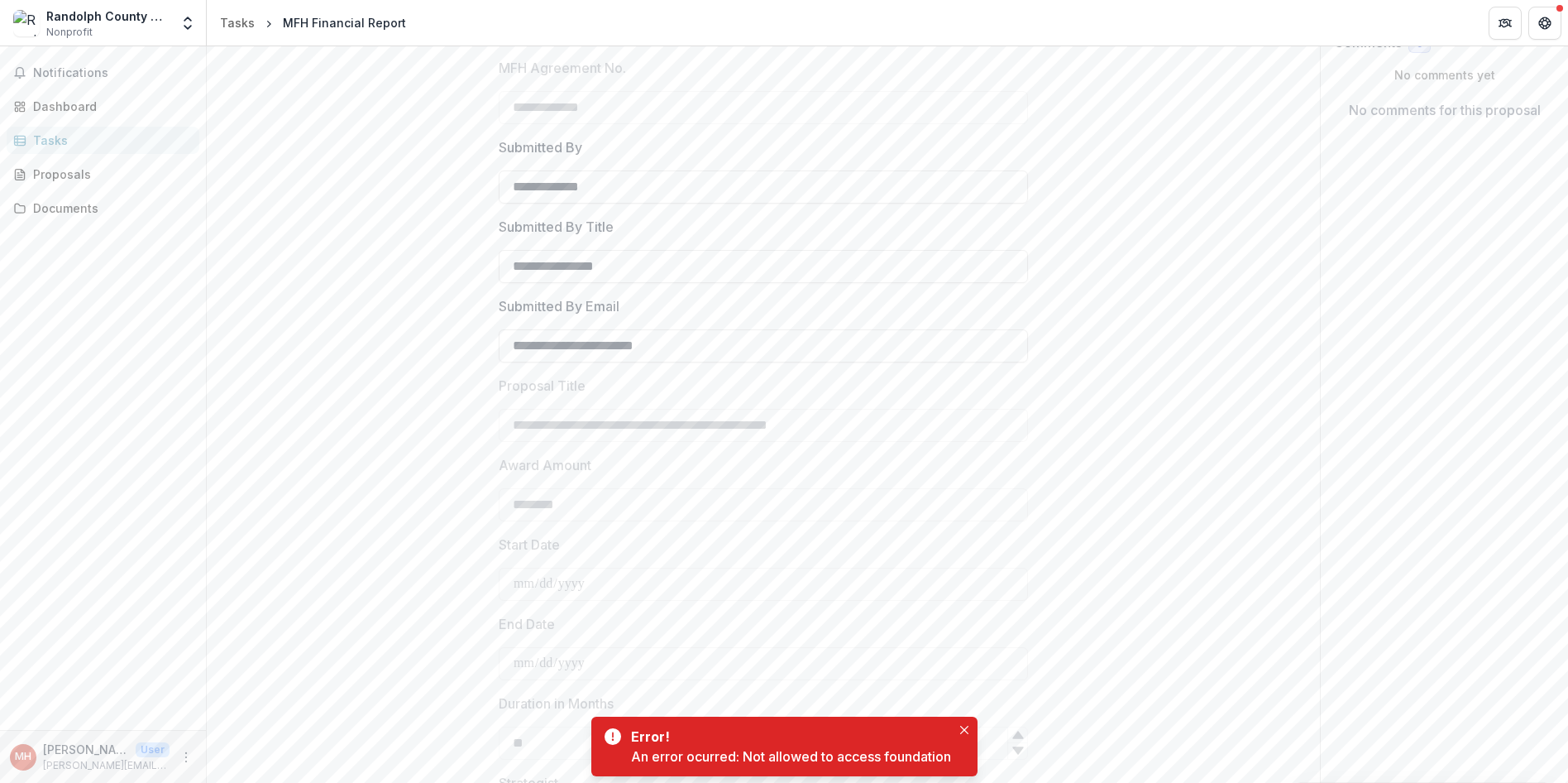
click at [951, 729] on div "Error! An error ocurred: Not allowed to access foundation" at bounding box center [790, 746] width 320 height 40
click at [965, 728] on icon "Close" at bounding box center [964, 730] width 8 height 8
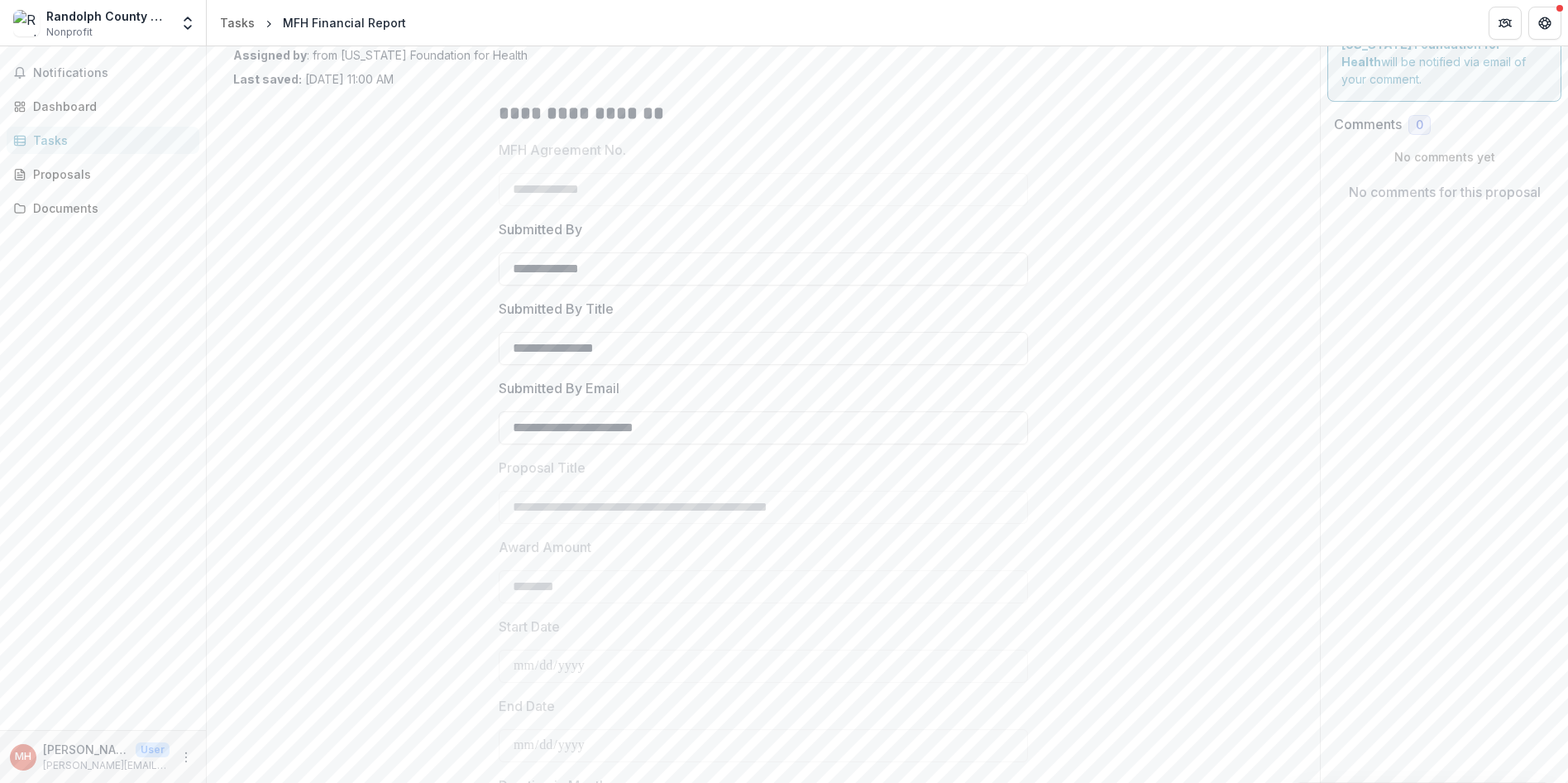
scroll to position [0, 0]
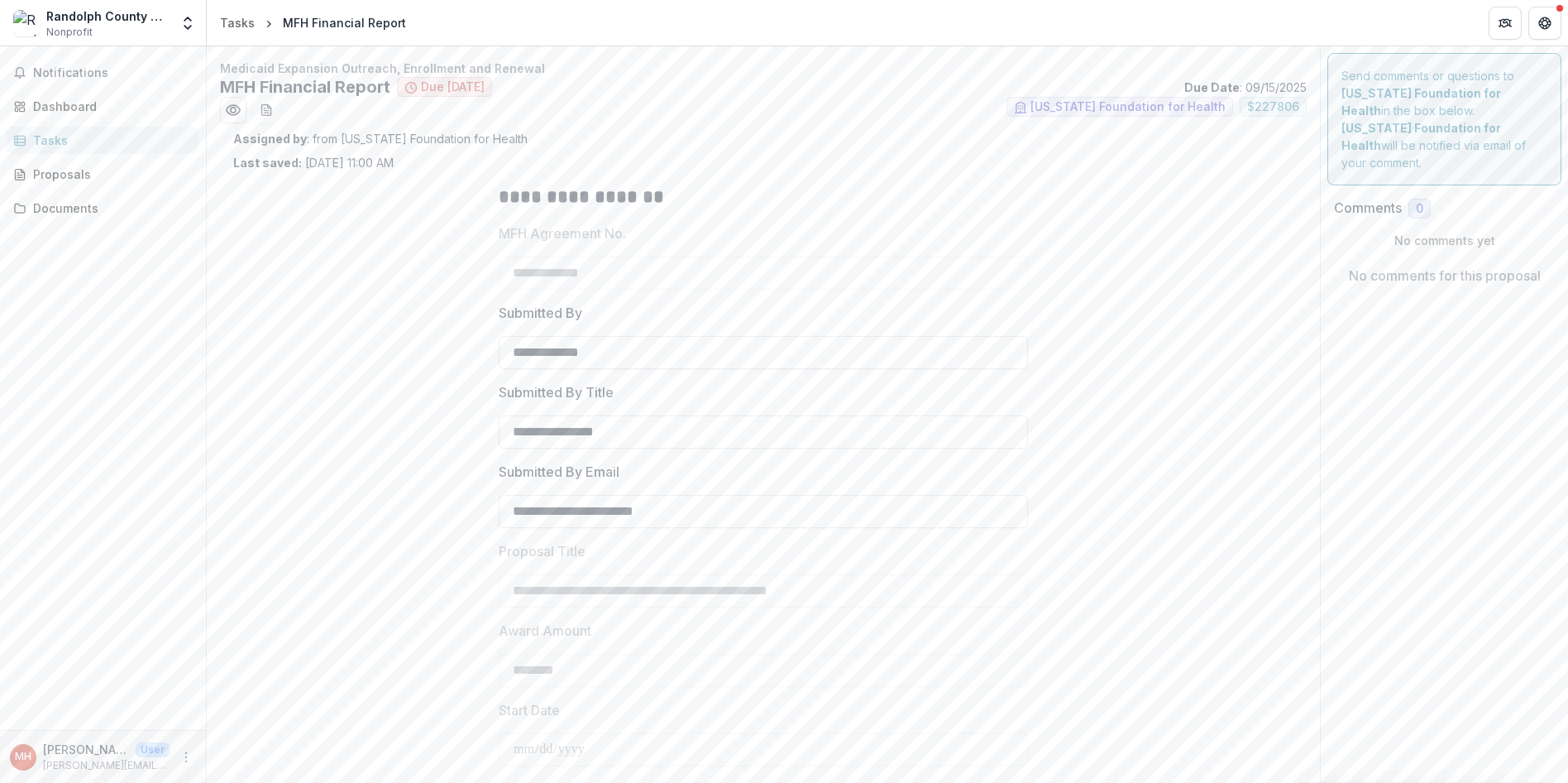
click at [418, 89] on icon at bounding box center [411, 88] width 13 height 13
click at [1106, 111] on span "[US_STATE] Foundation for Health" at bounding box center [1128, 107] width 195 height 14
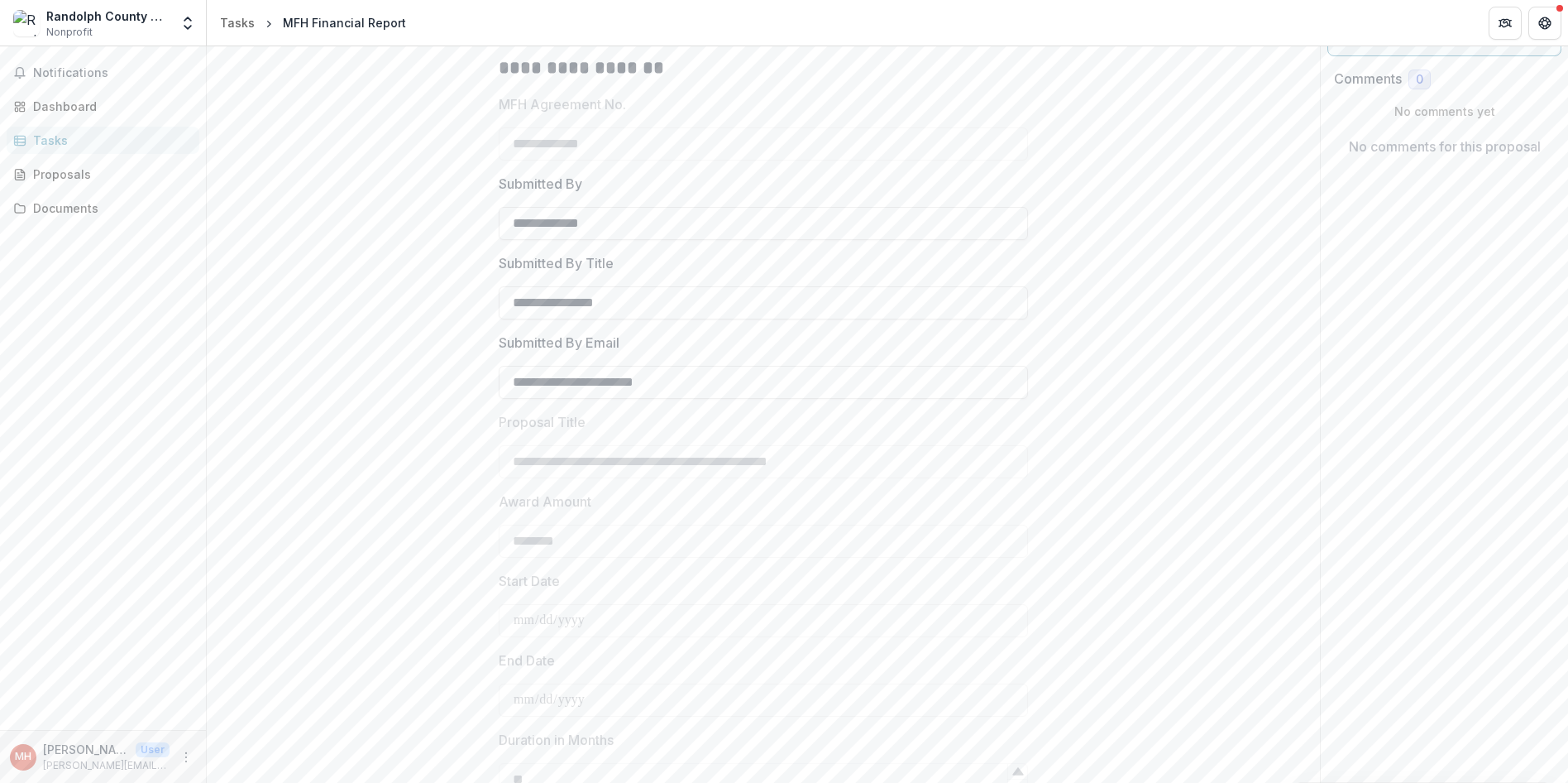
scroll to position [1, 0]
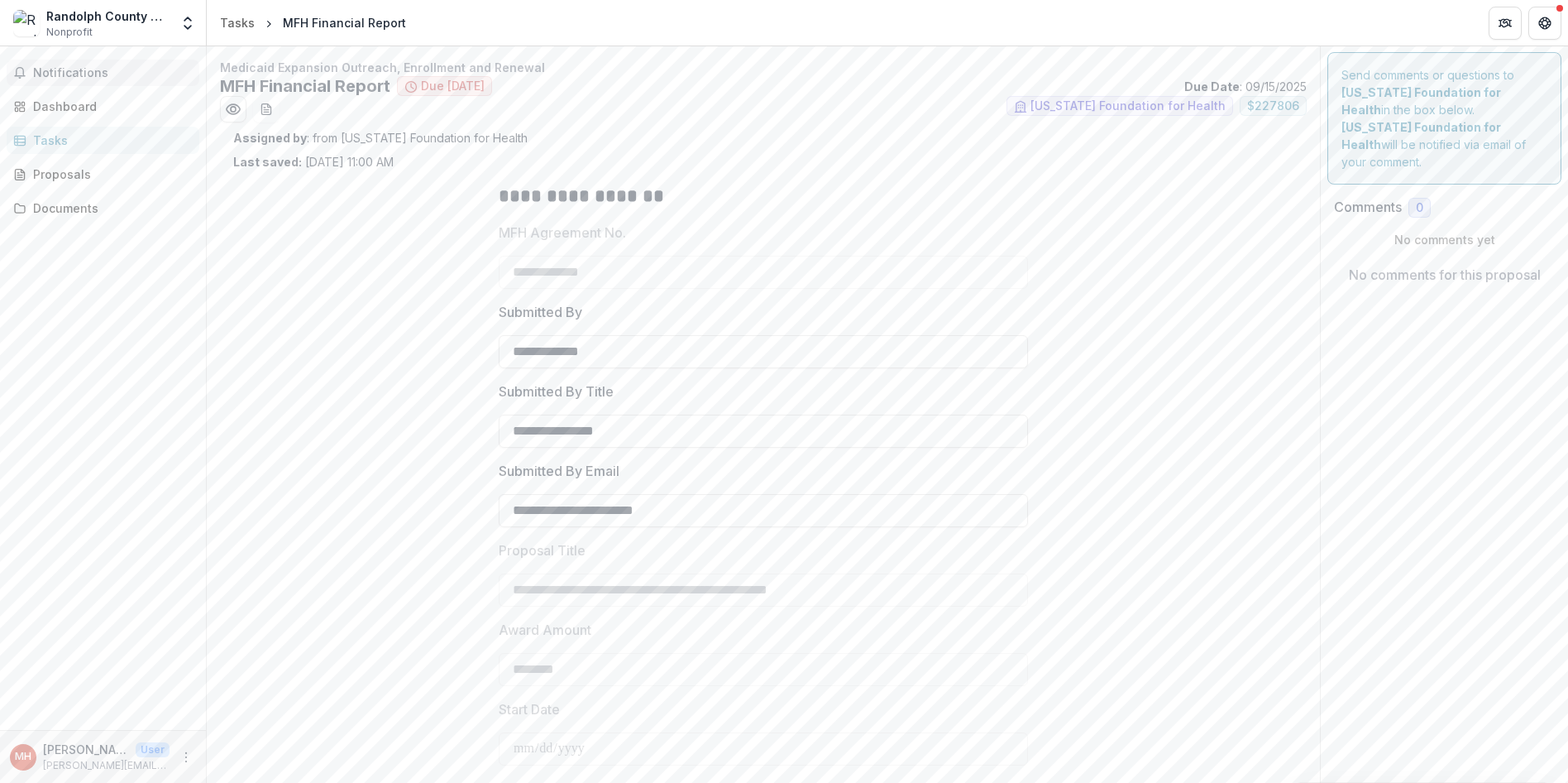
click at [65, 73] on span "Notifications" at bounding box center [112, 73] width 159 height 14
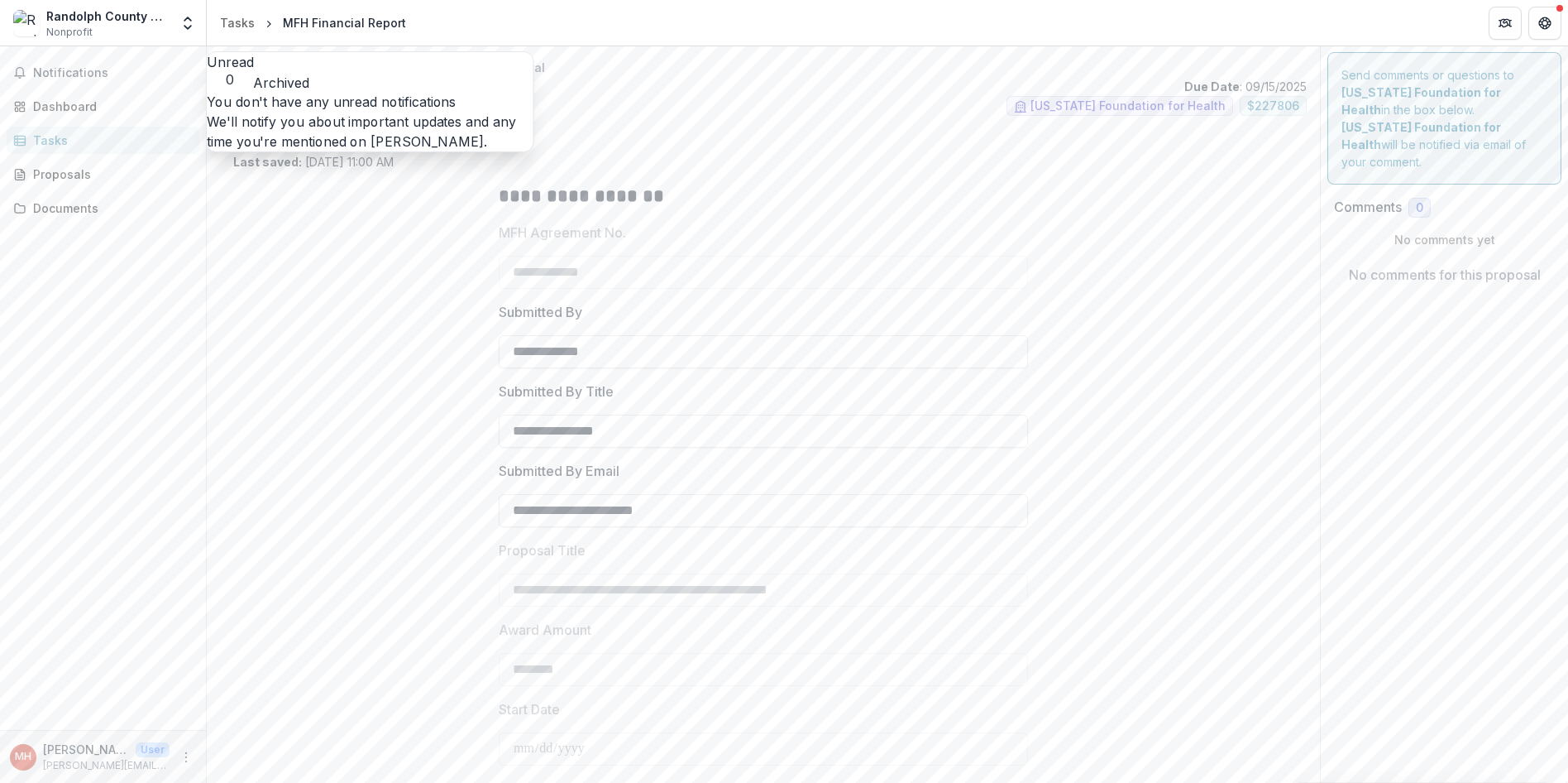
click at [383, 352] on div "**********" at bounding box center [763, 653] width 1060 height 966
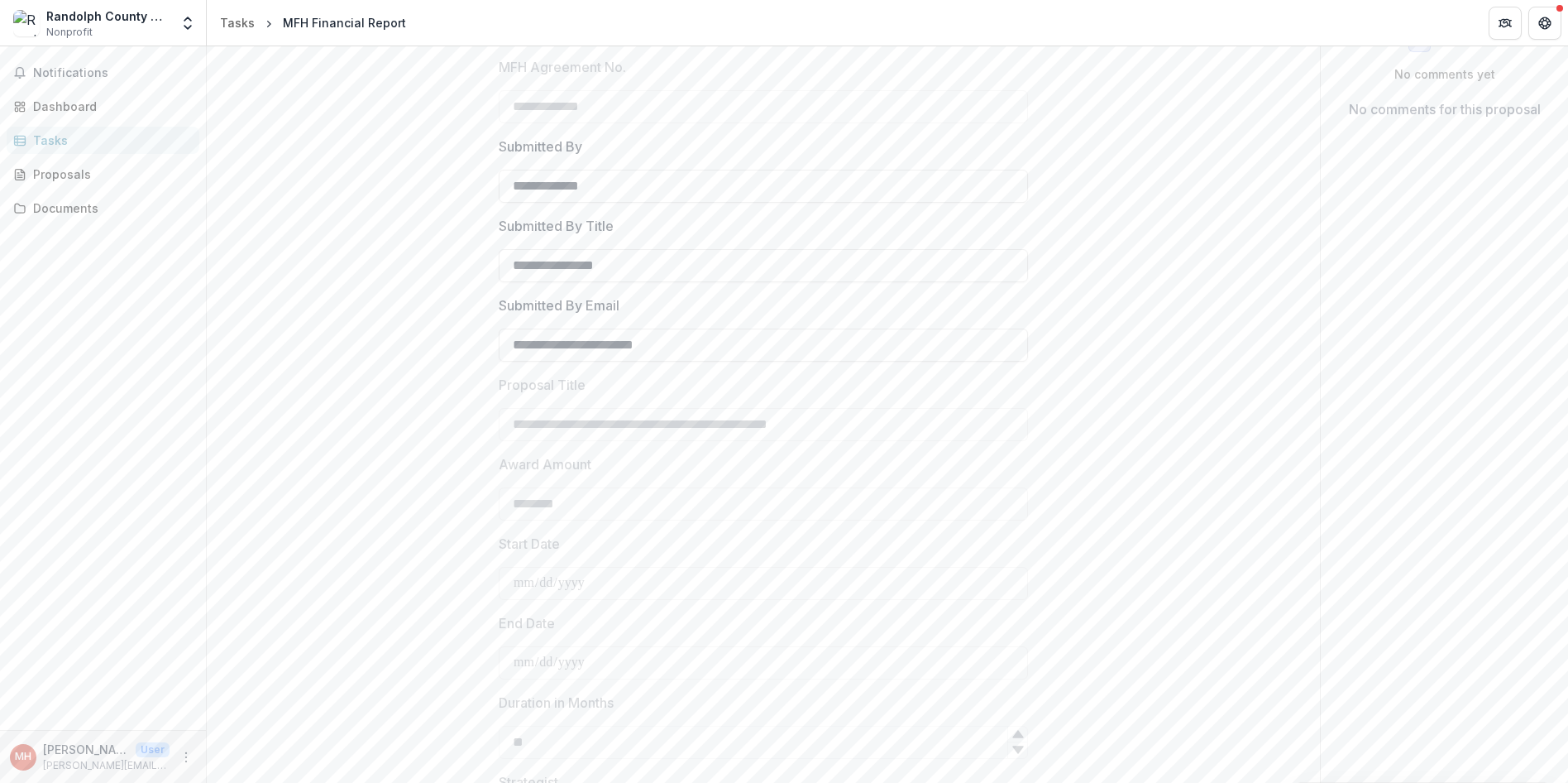
scroll to position [414, 0]
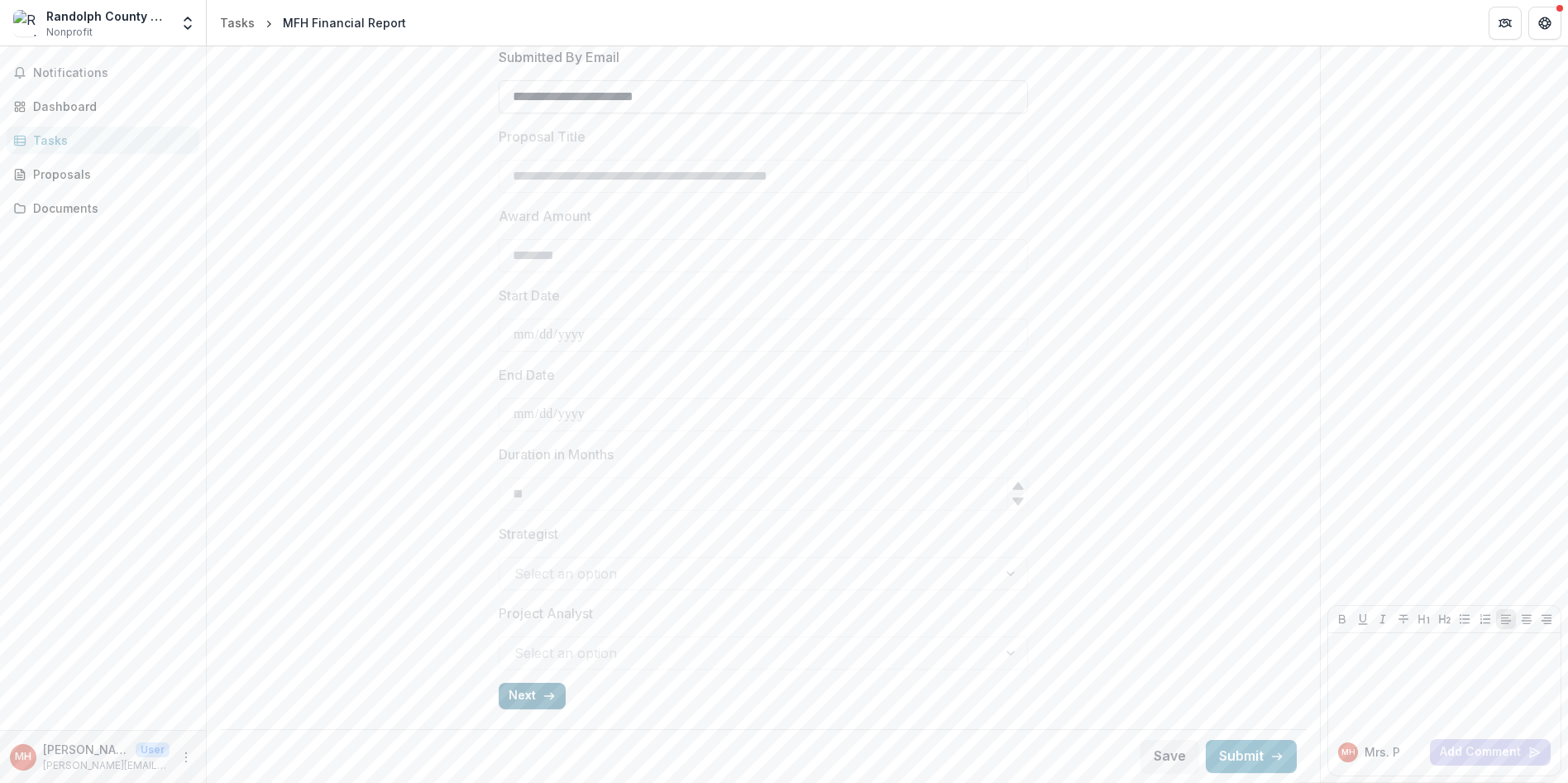
click at [525, 697] on button "Next" at bounding box center [532, 695] width 67 height 27
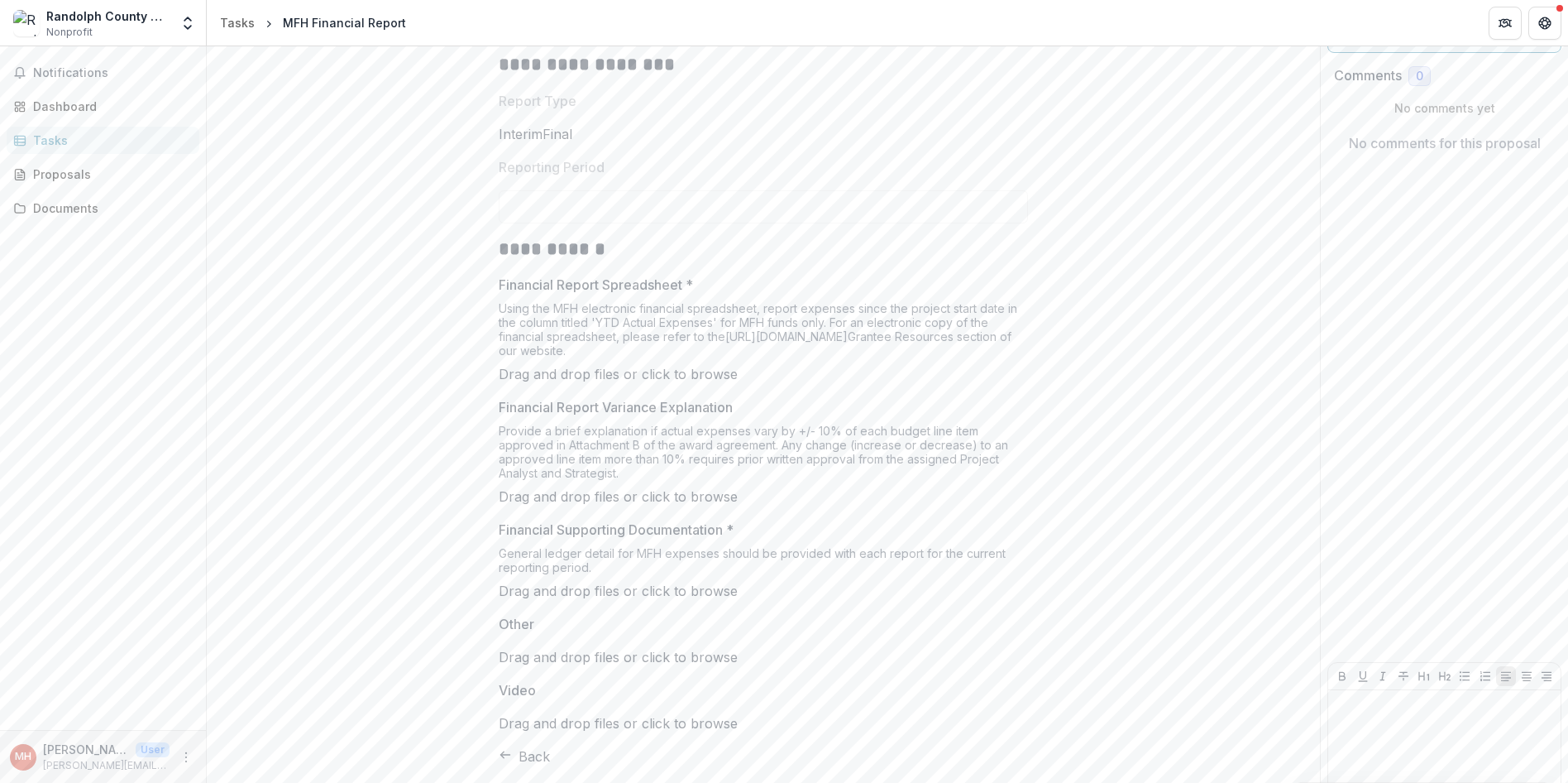
scroll to position [112, 0]
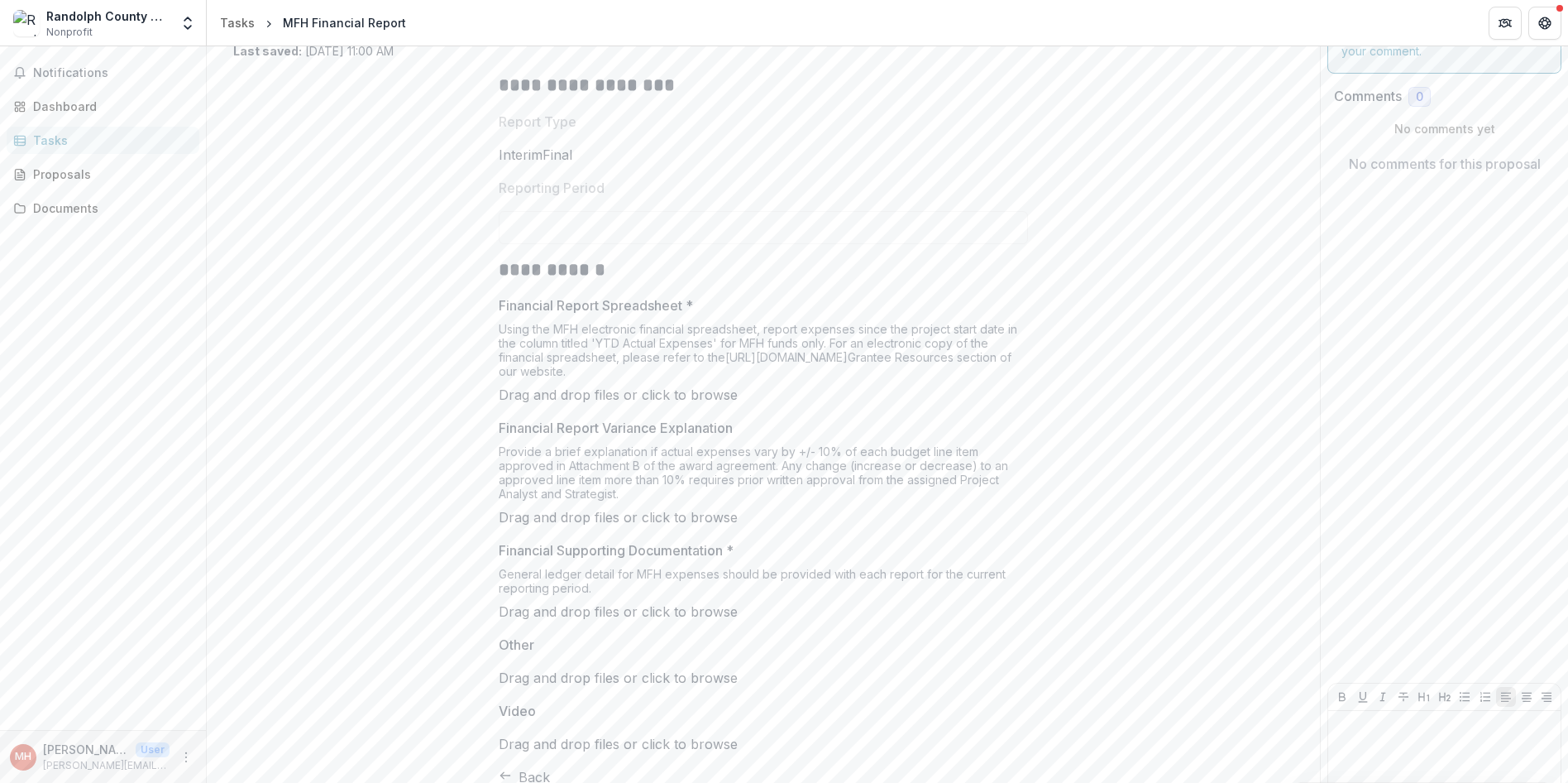
click at [737, 403] on span "click to browse" at bounding box center [690, 395] width 96 height 17
click at [775, 364] on link "https://mffh.org/the-foundation/grantees/" at bounding box center [786, 356] width 123 height 14
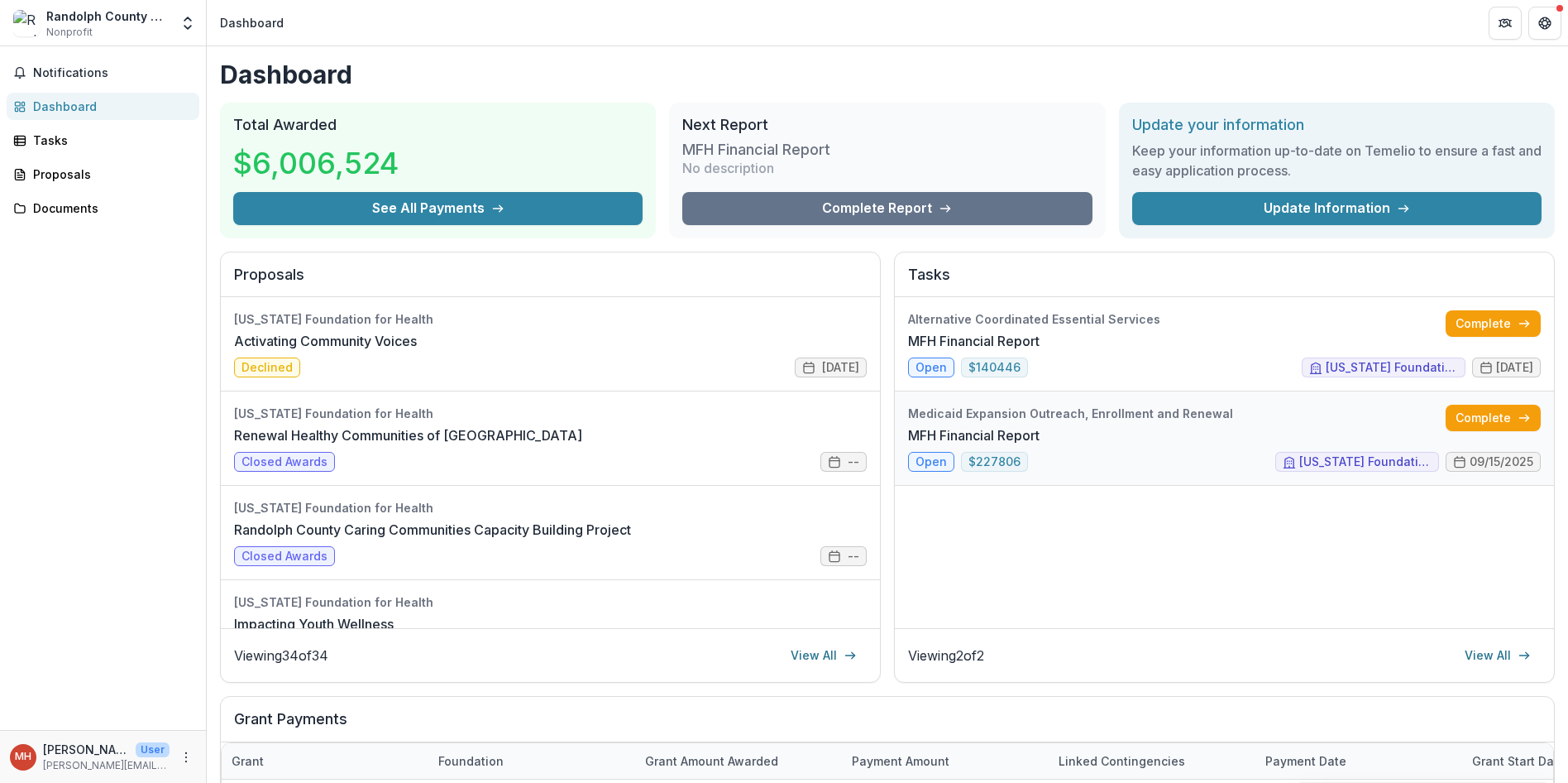
click at [1040, 425] on link "MFH Financial Report" at bounding box center [973, 435] width 132 height 20
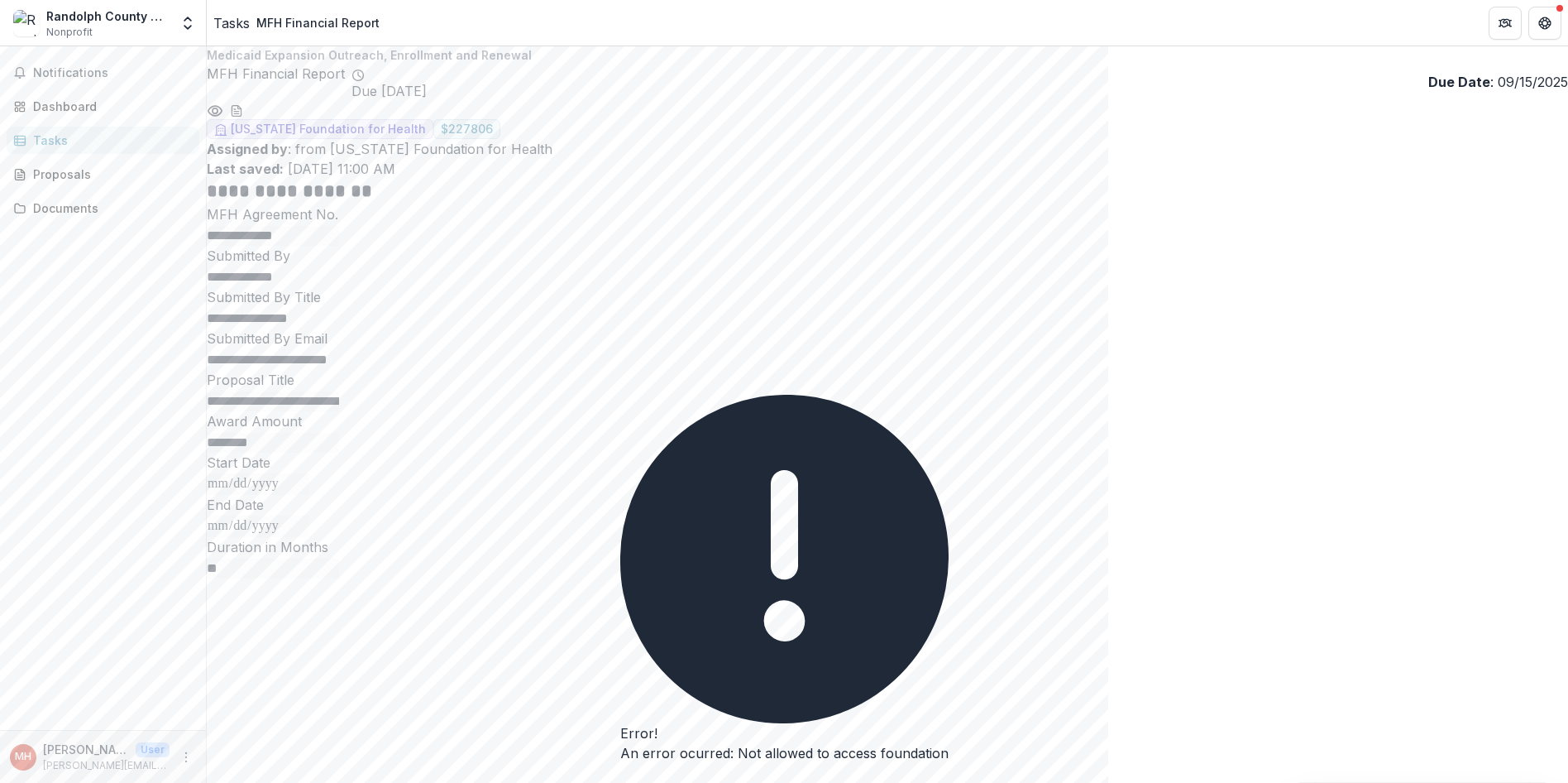
scroll to position [83, 0]
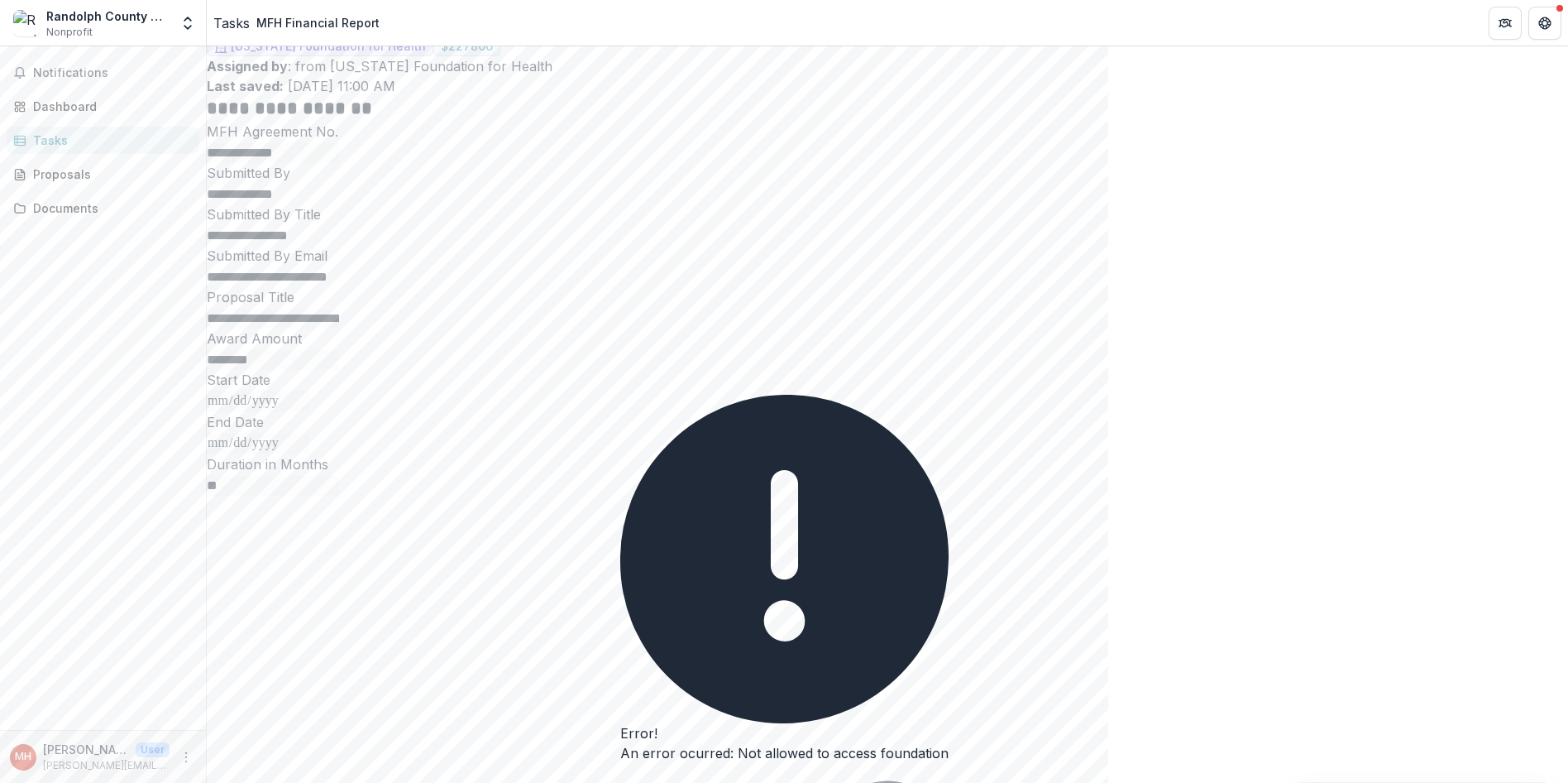
click at [620, 777] on button "Close" at bounding box center [620, 777] width 0 height 0
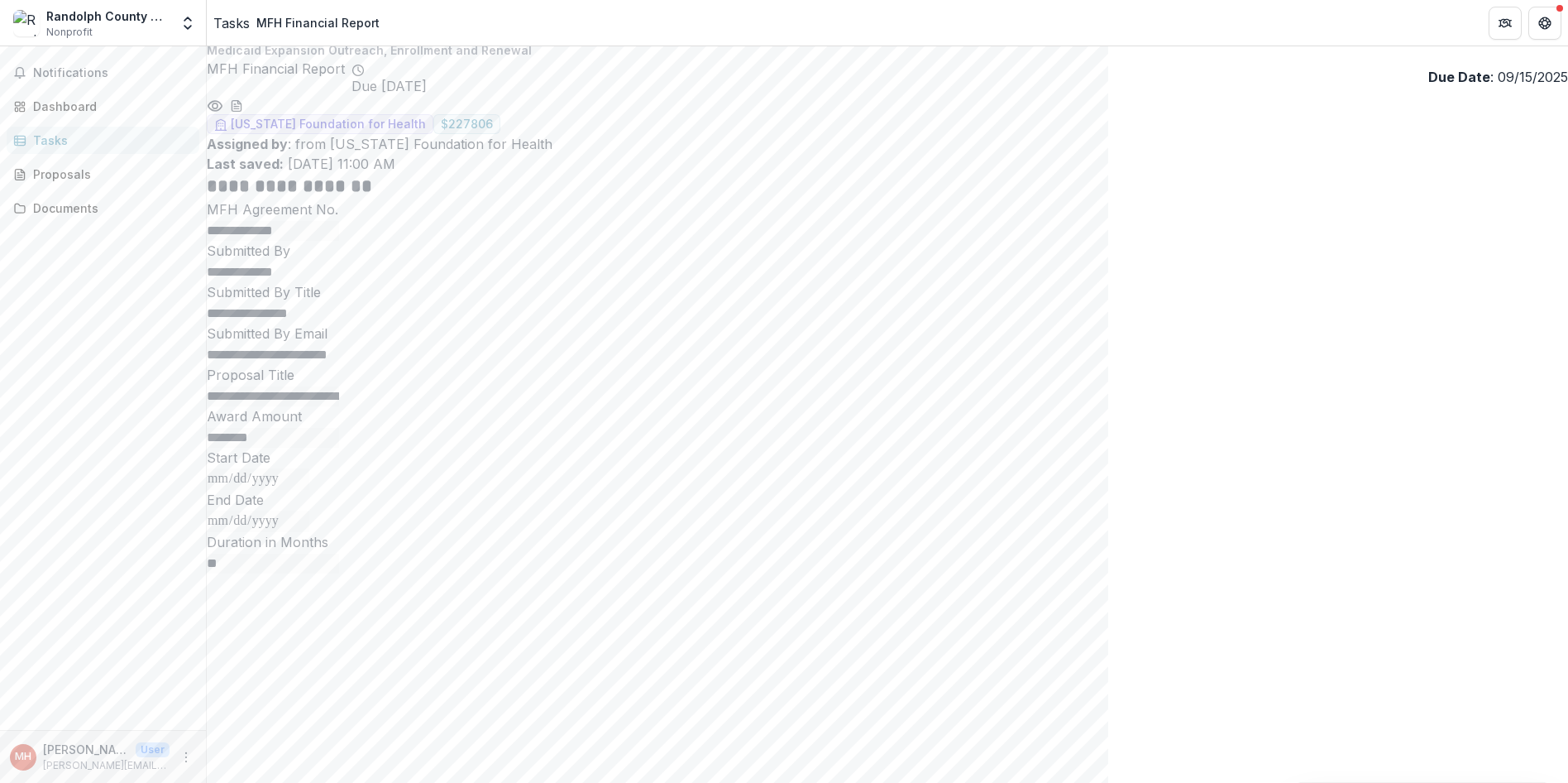
scroll to position [0, 0]
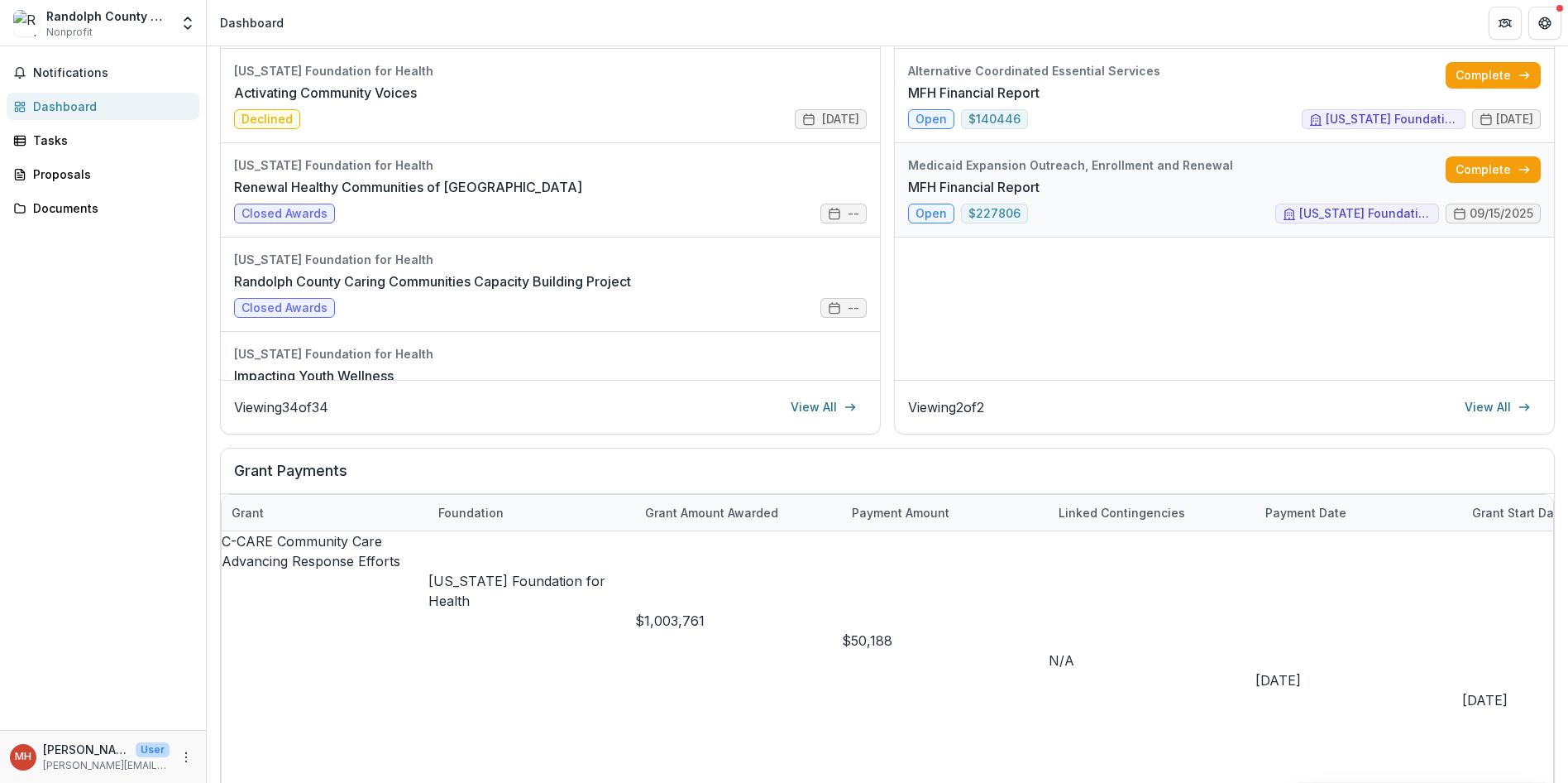
click at [930, 197] on link "MFH Financial Report" at bounding box center [973, 187] width 132 height 20
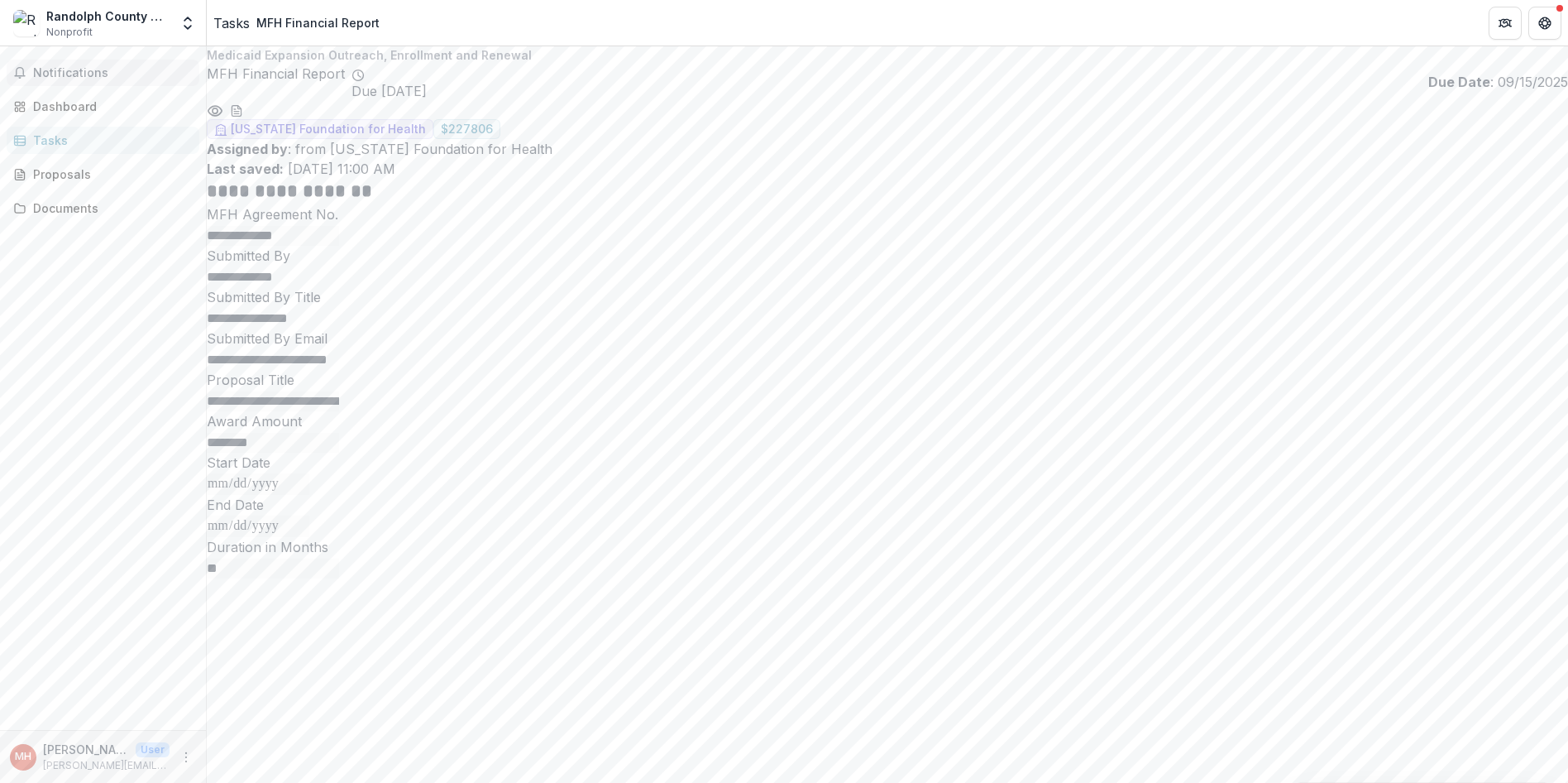
click at [77, 68] on span "Notifications" at bounding box center [112, 73] width 159 height 14
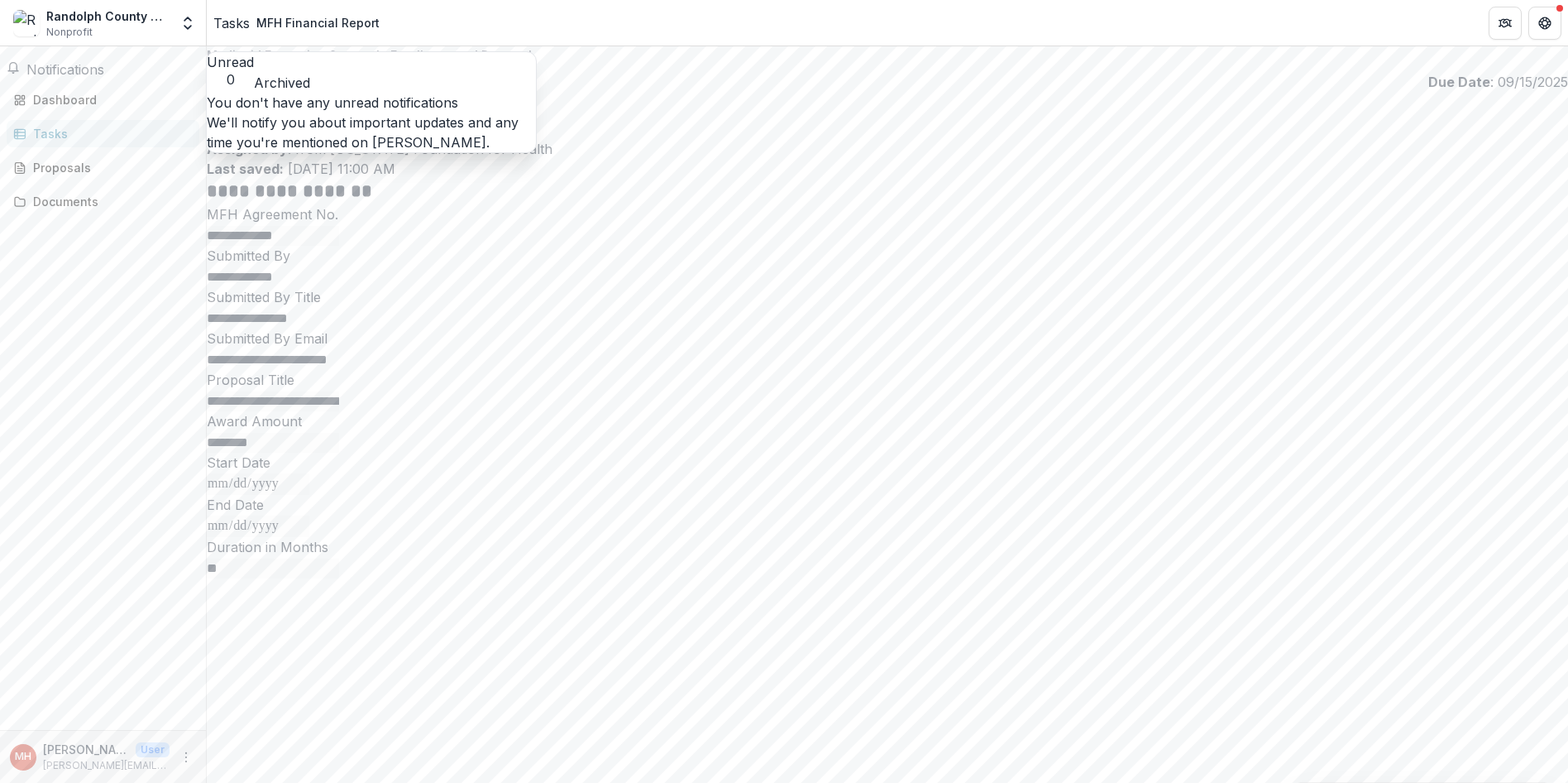
click at [544, 169] on div "Assigned by : from Missouri Foundation for Health Last saved: Sep 05, 2025, 11:…" at bounding box center [887, 159] width 1362 height 40
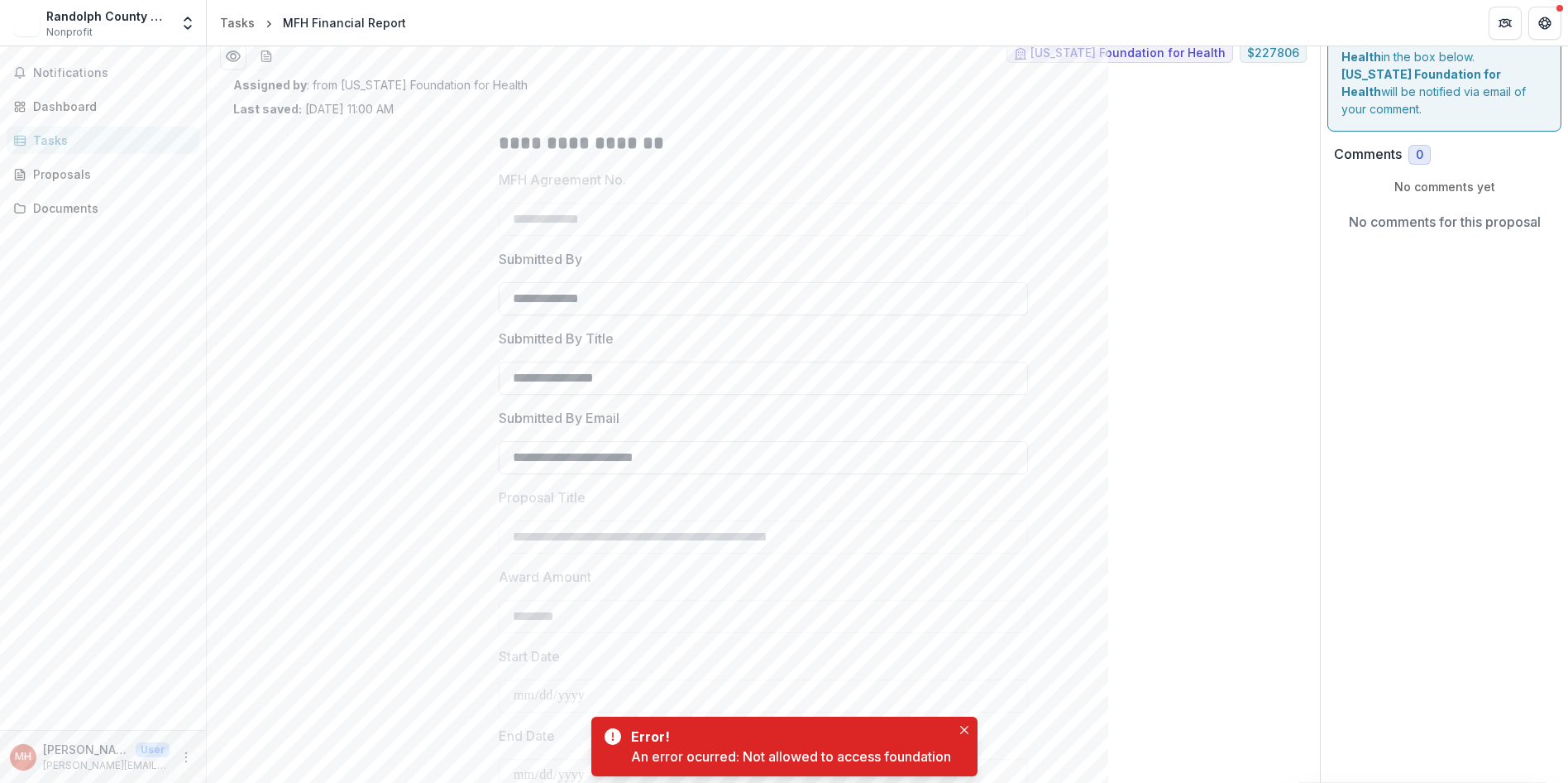
scroll to position [83, 0]
